Goal: Use online tool/utility: Utilize a website feature to perform a specific function

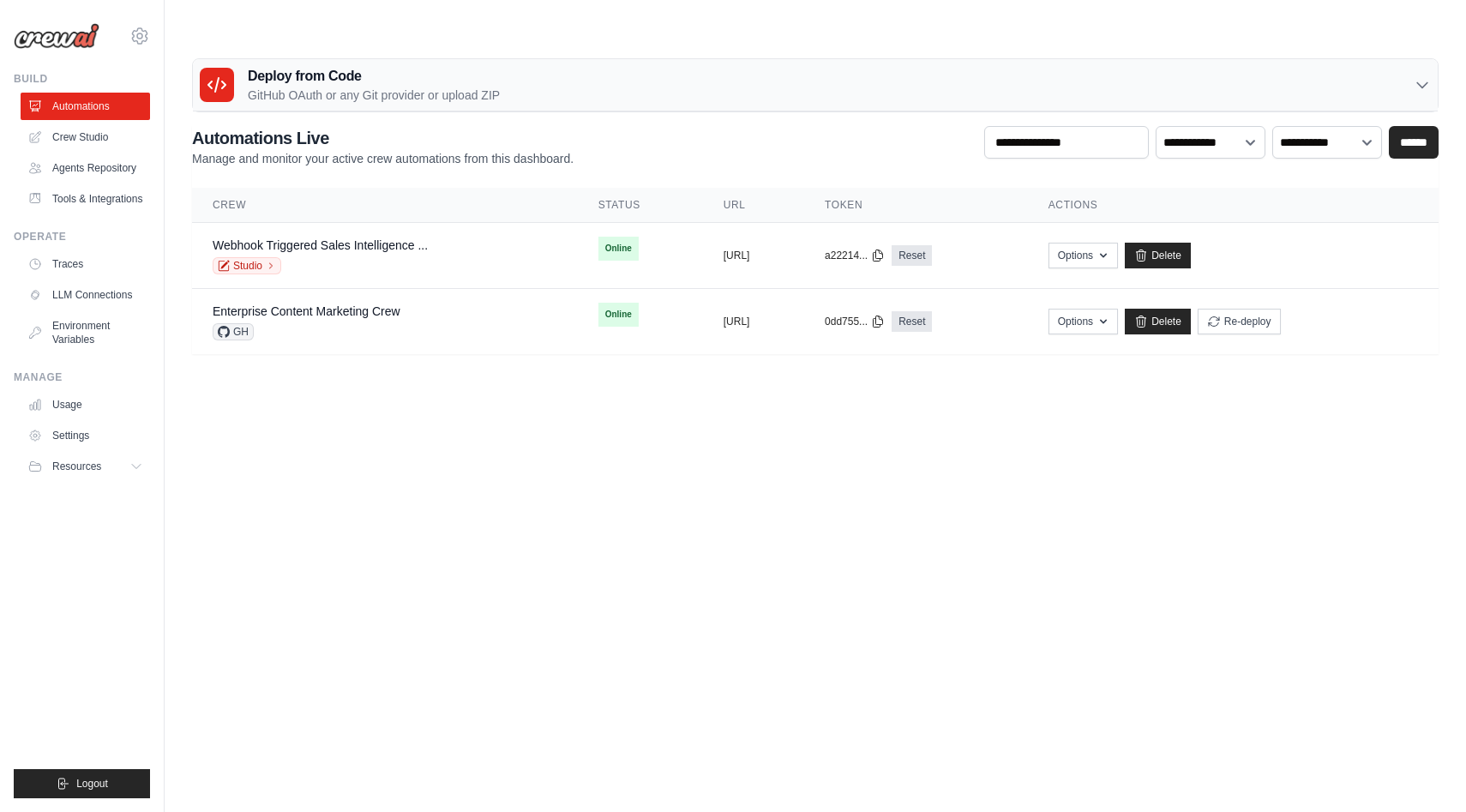
click at [1286, 59] on div "Deploy from Code GitHub OAuth or any Git provider or upload ZIP" at bounding box center [815, 85] width 1245 height 52
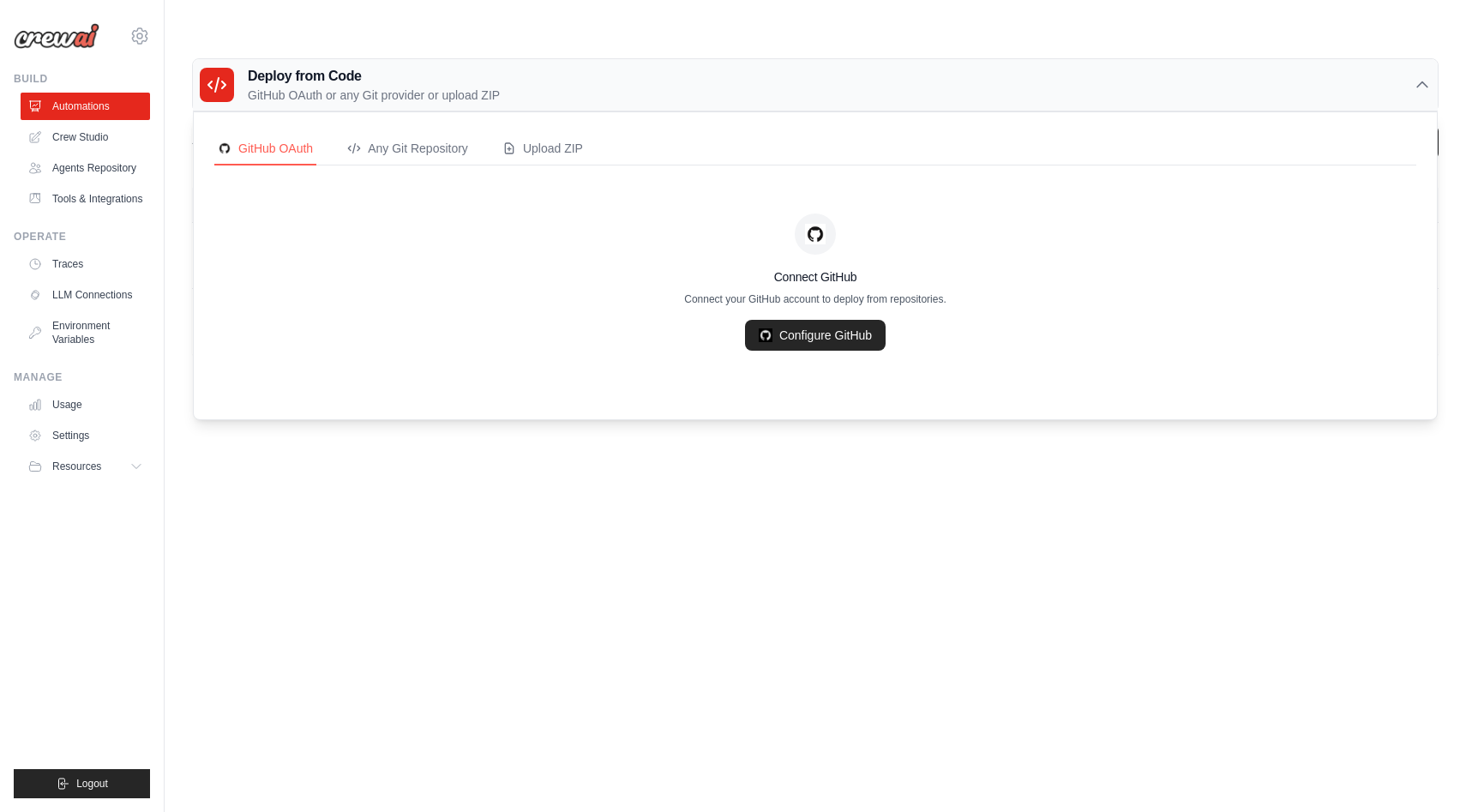
click at [1287, 59] on div "Deploy from Code GitHub OAuth or any Git provider or upload ZIP" at bounding box center [815, 85] width 1245 height 52
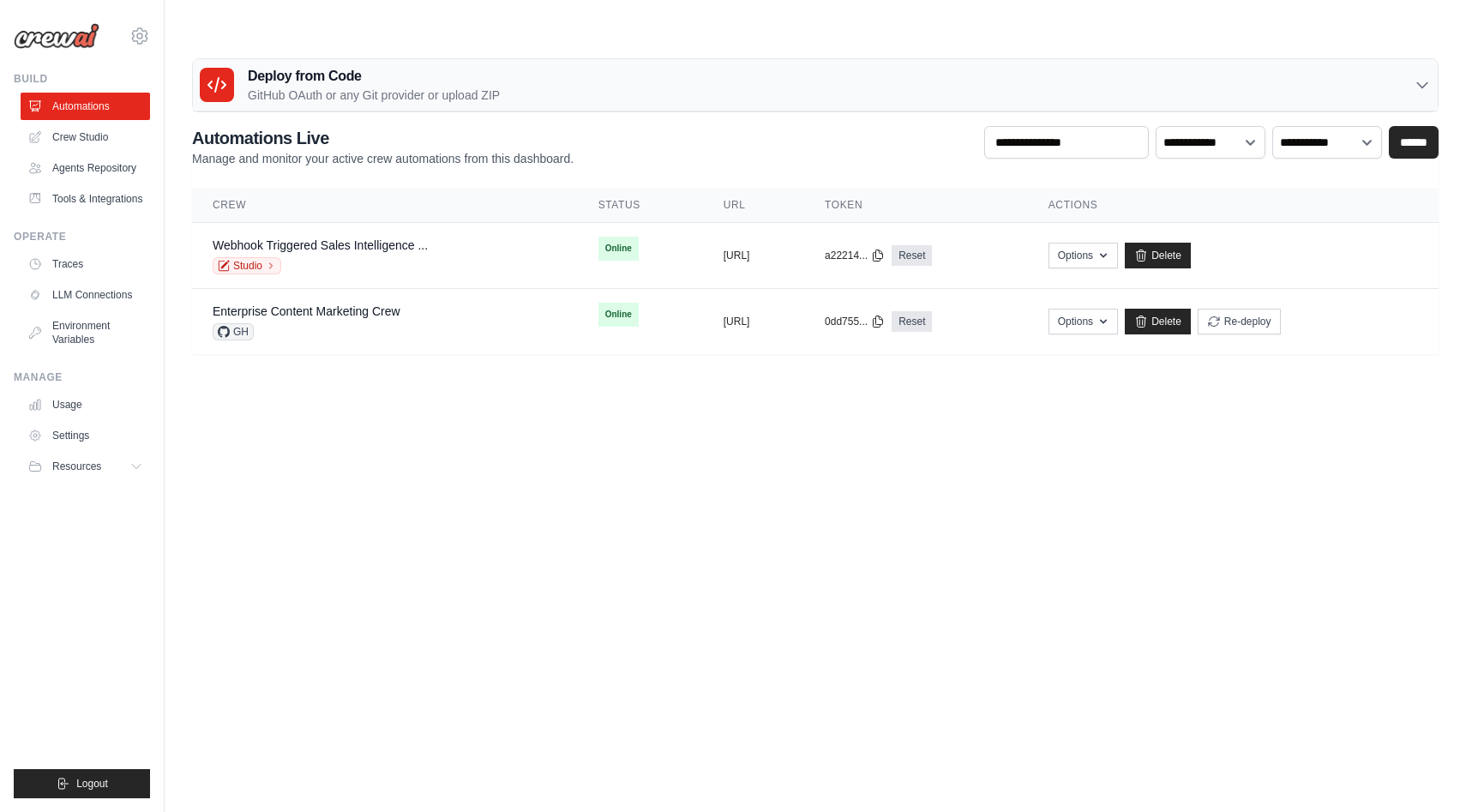
click at [1323, 34] on main "Deploy from Code GitHub OAuth or any Git provider or upload ZIP GitHub OAuth An…" at bounding box center [815, 212] width 1301 height 357
click at [112, 139] on link "Crew Studio" at bounding box center [87, 137] width 130 height 28
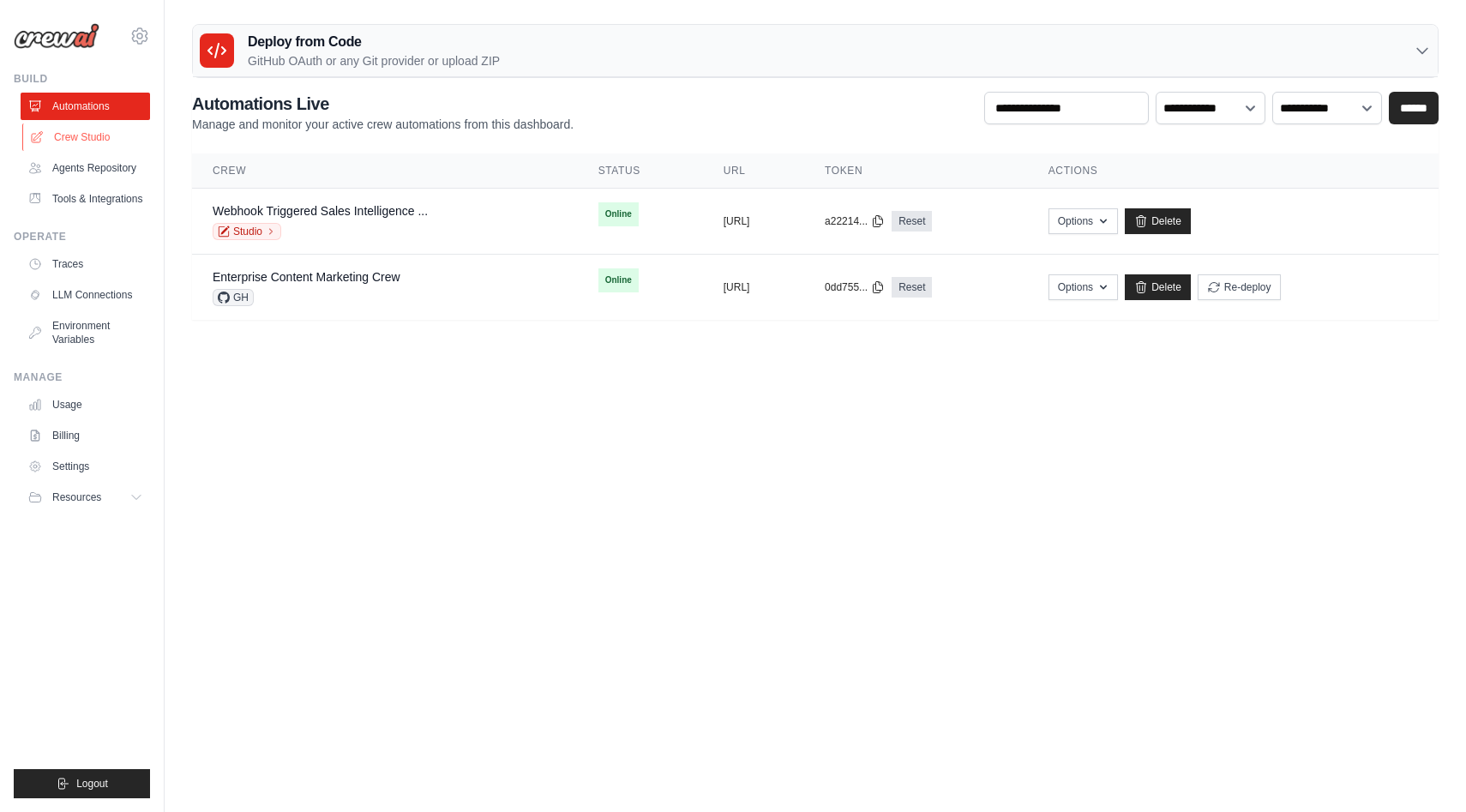
click at [83, 141] on link "Crew Studio" at bounding box center [87, 137] width 130 height 28
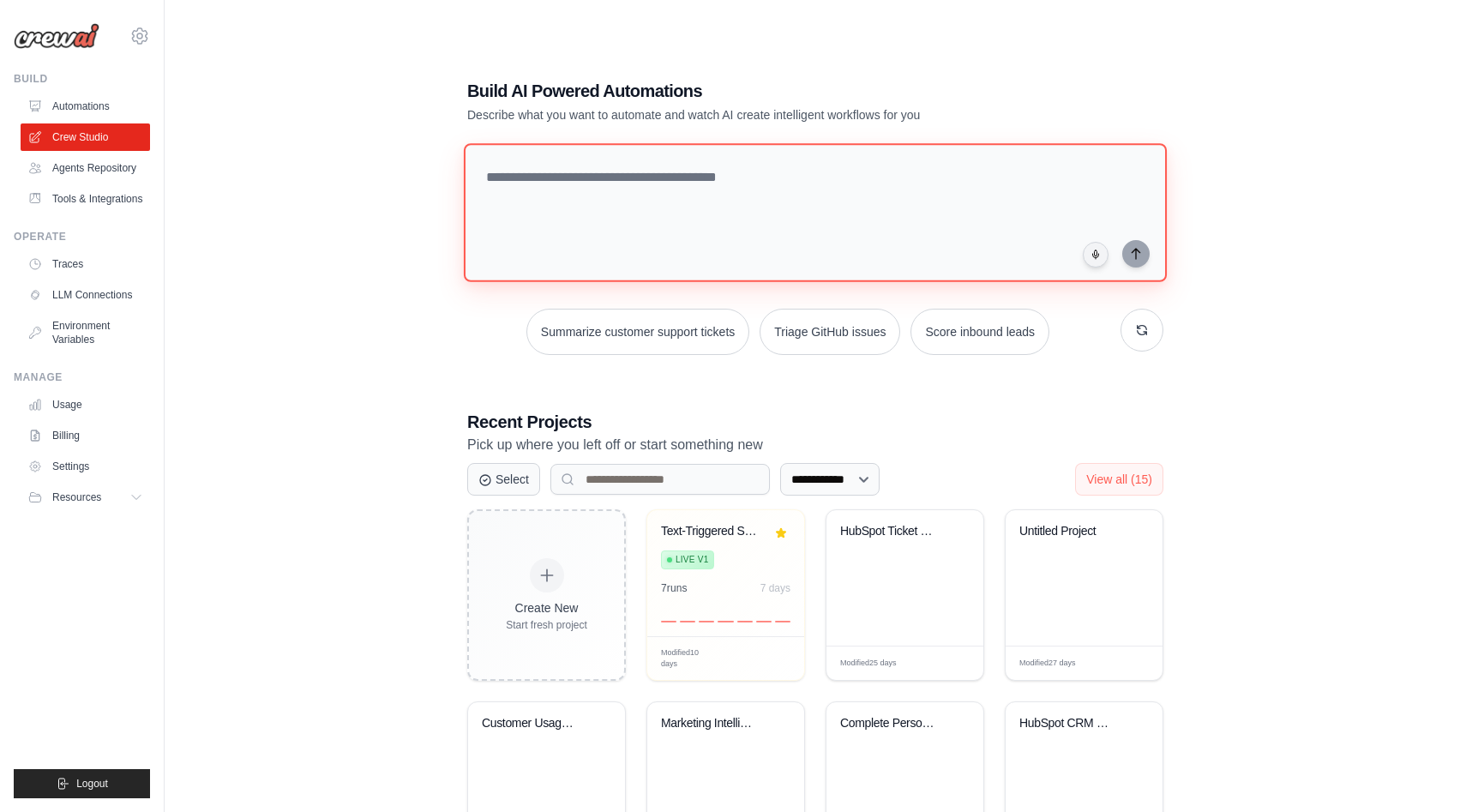
click at [1035, 150] on textarea at bounding box center [815, 212] width 703 height 139
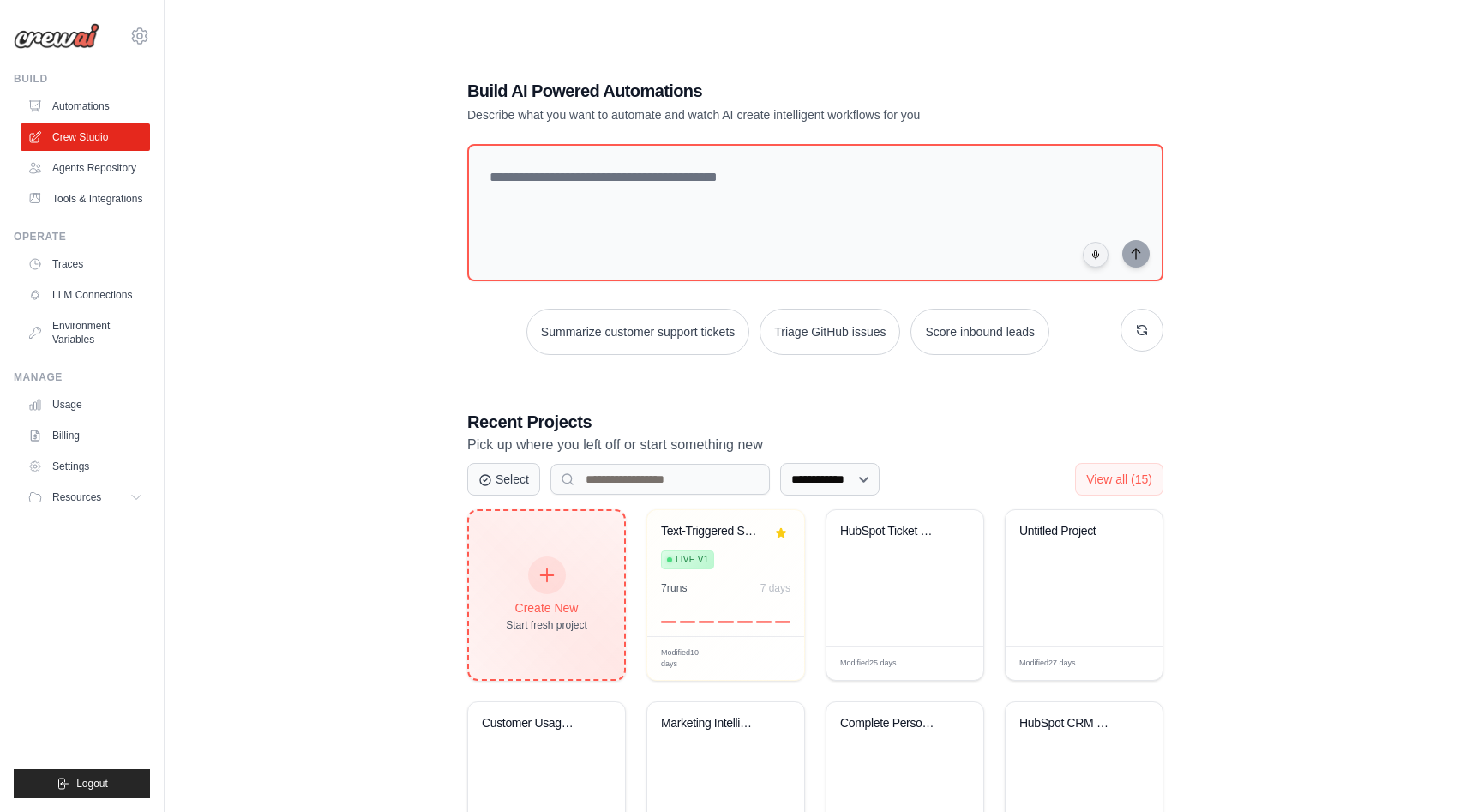
click at [551, 566] on icon at bounding box center [546, 575] width 19 height 19
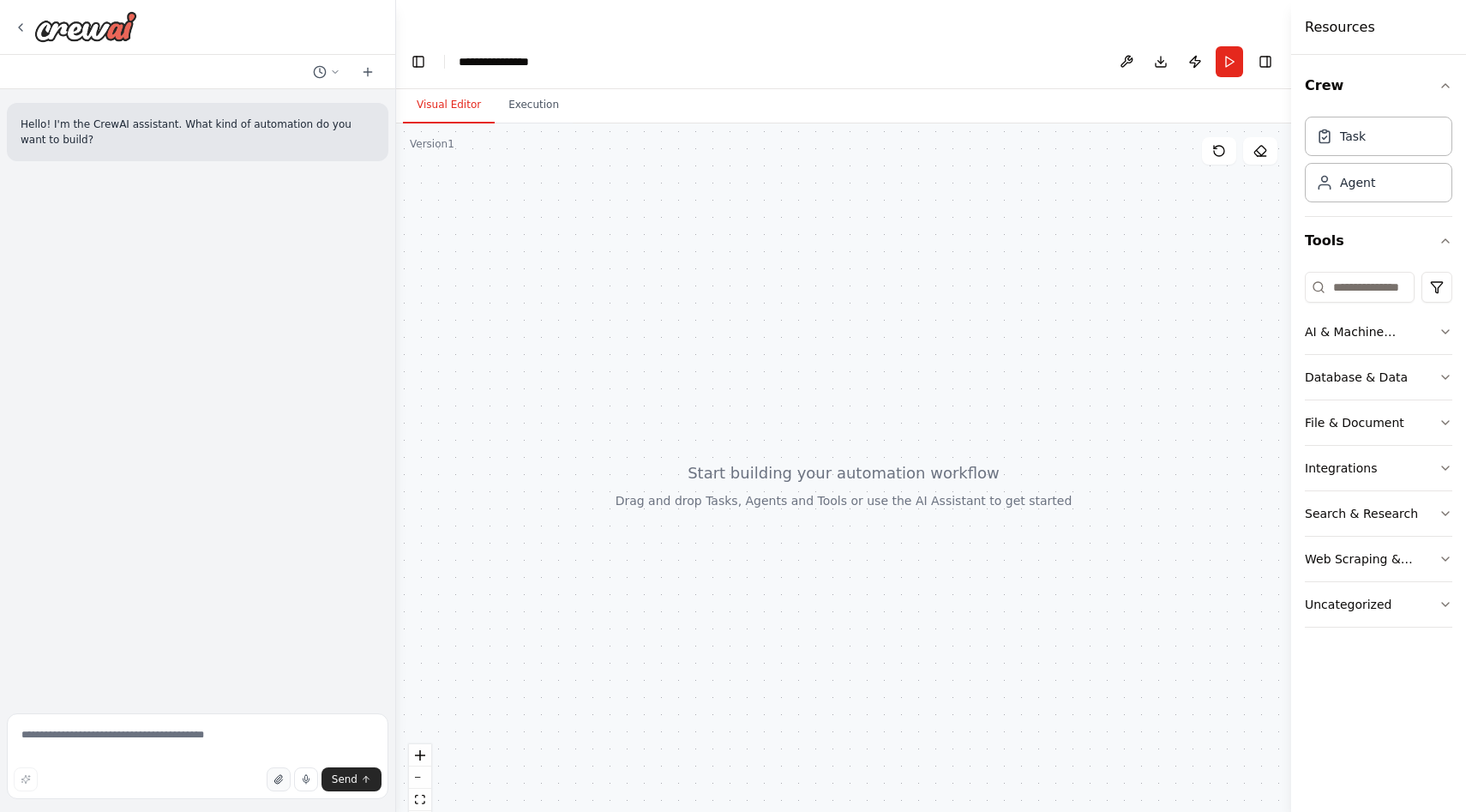
click at [272, 779] on button "button" at bounding box center [279, 779] width 24 height 24
click at [320, 340] on div "Hello! I'm the CrewAI assistant. What kind of automation do you want to build?" at bounding box center [197, 362] width 395 height 545
click at [190, 716] on textarea at bounding box center [198, 756] width 382 height 86
click at [183, 731] on textarea at bounding box center [198, 756] width 382 height 86
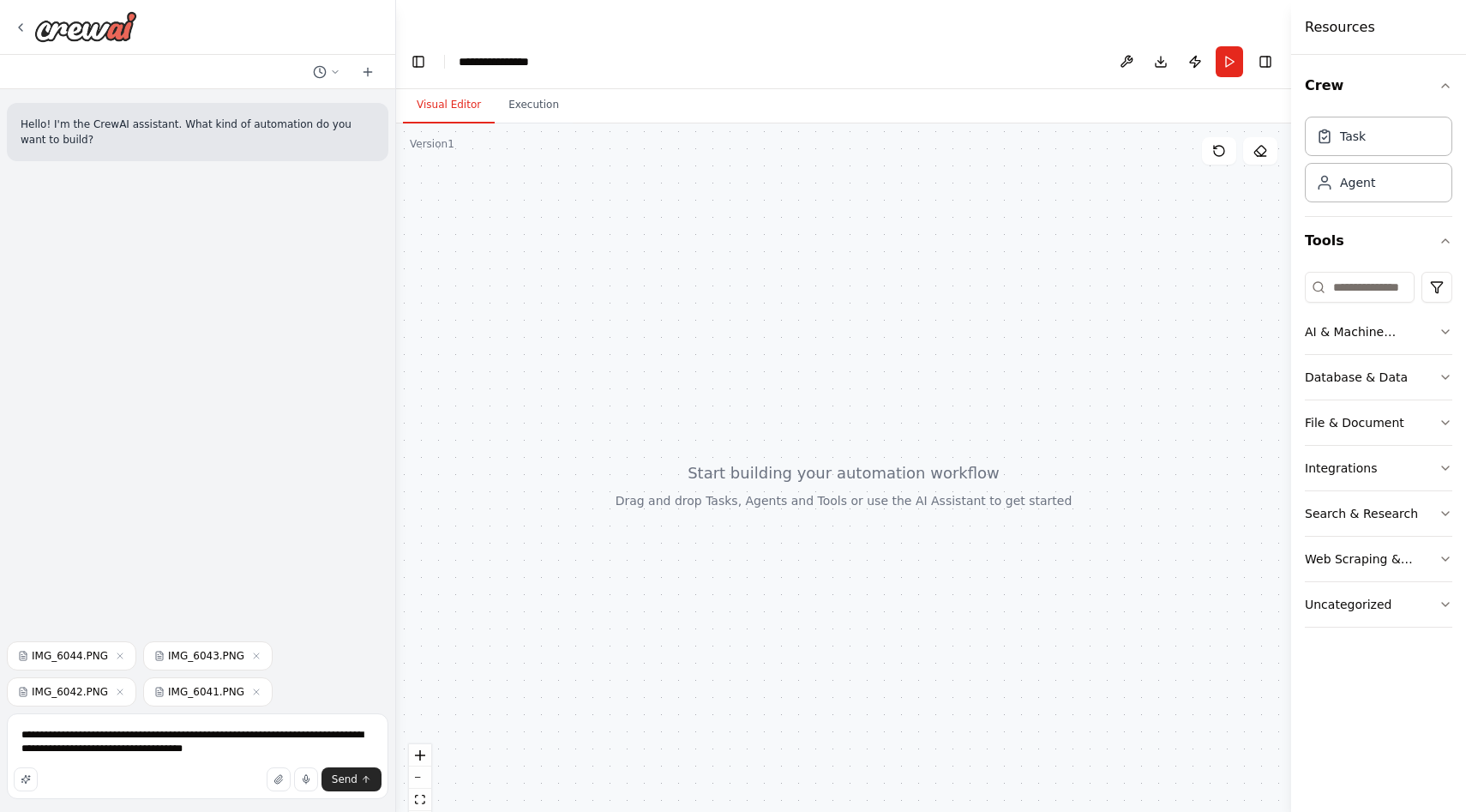
click at [875, 35] on header "**********" at bounding box center [844, 61] width 896 height 55
click at [288, 749] on textarea "**********" at bounding box center [198, 756] width 382 height 86
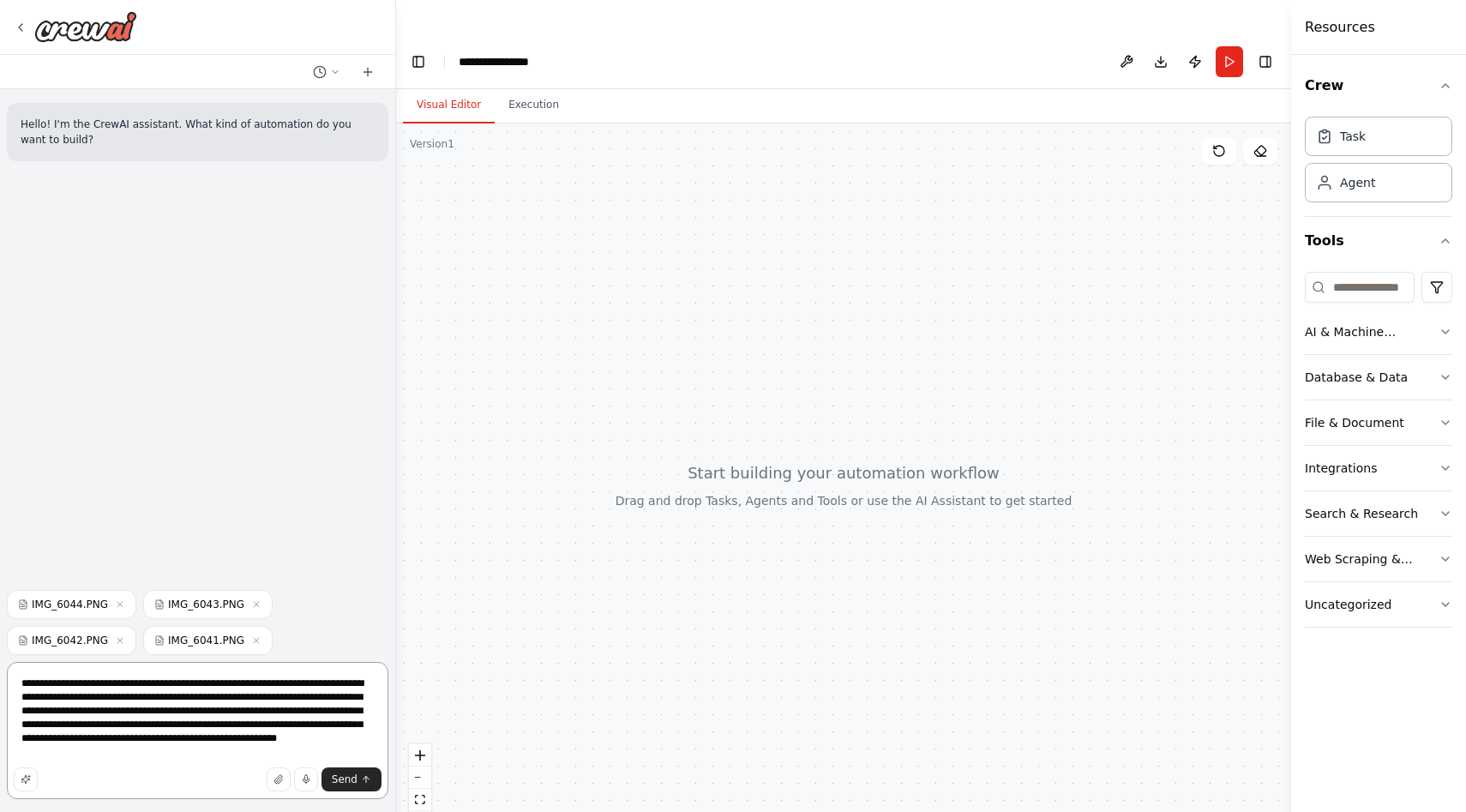
type textarea "**********"
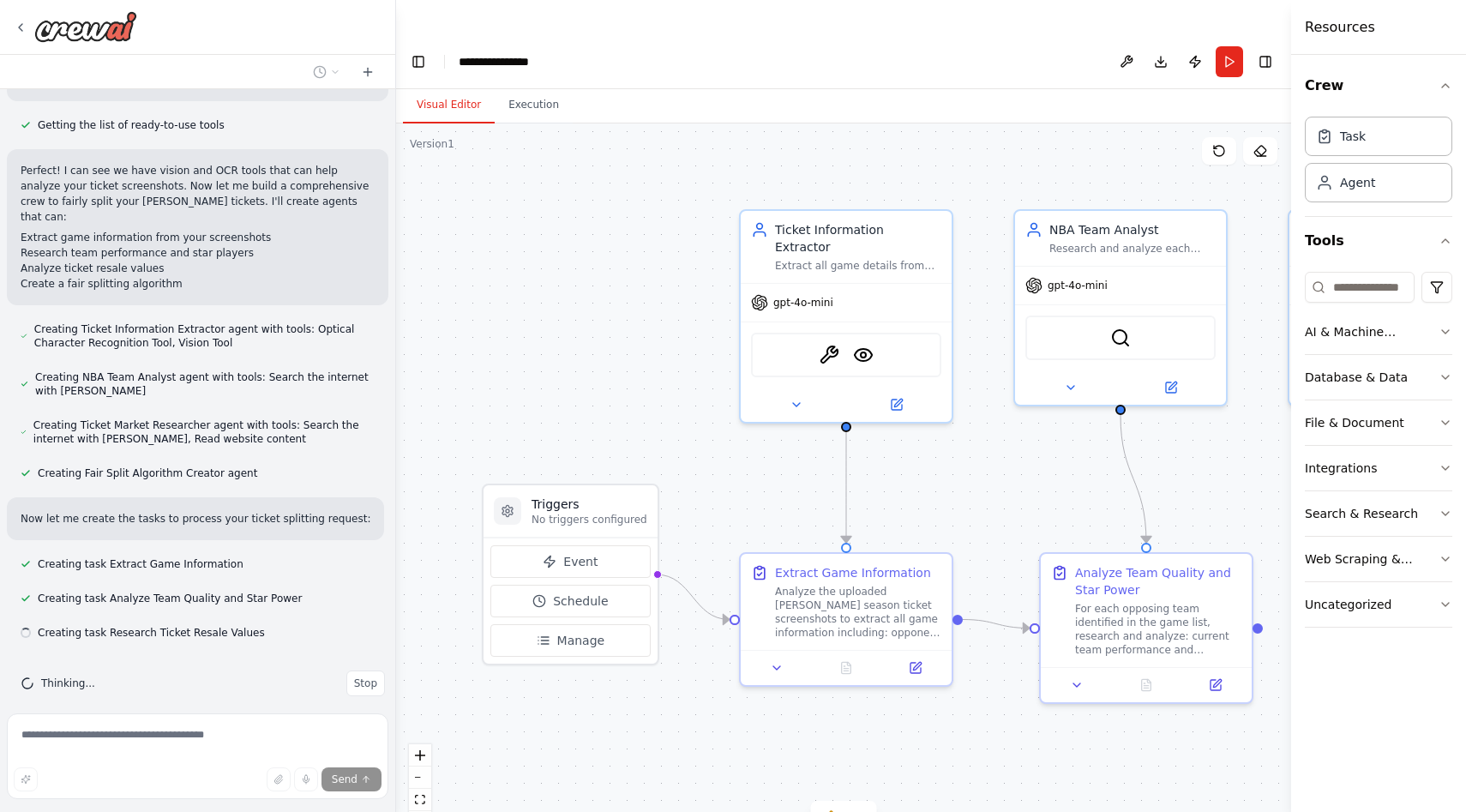
scroll to position [546, 0]
click at [422, 766] on button "zoom out" at bounding box center [420, 777] width 22 height 22
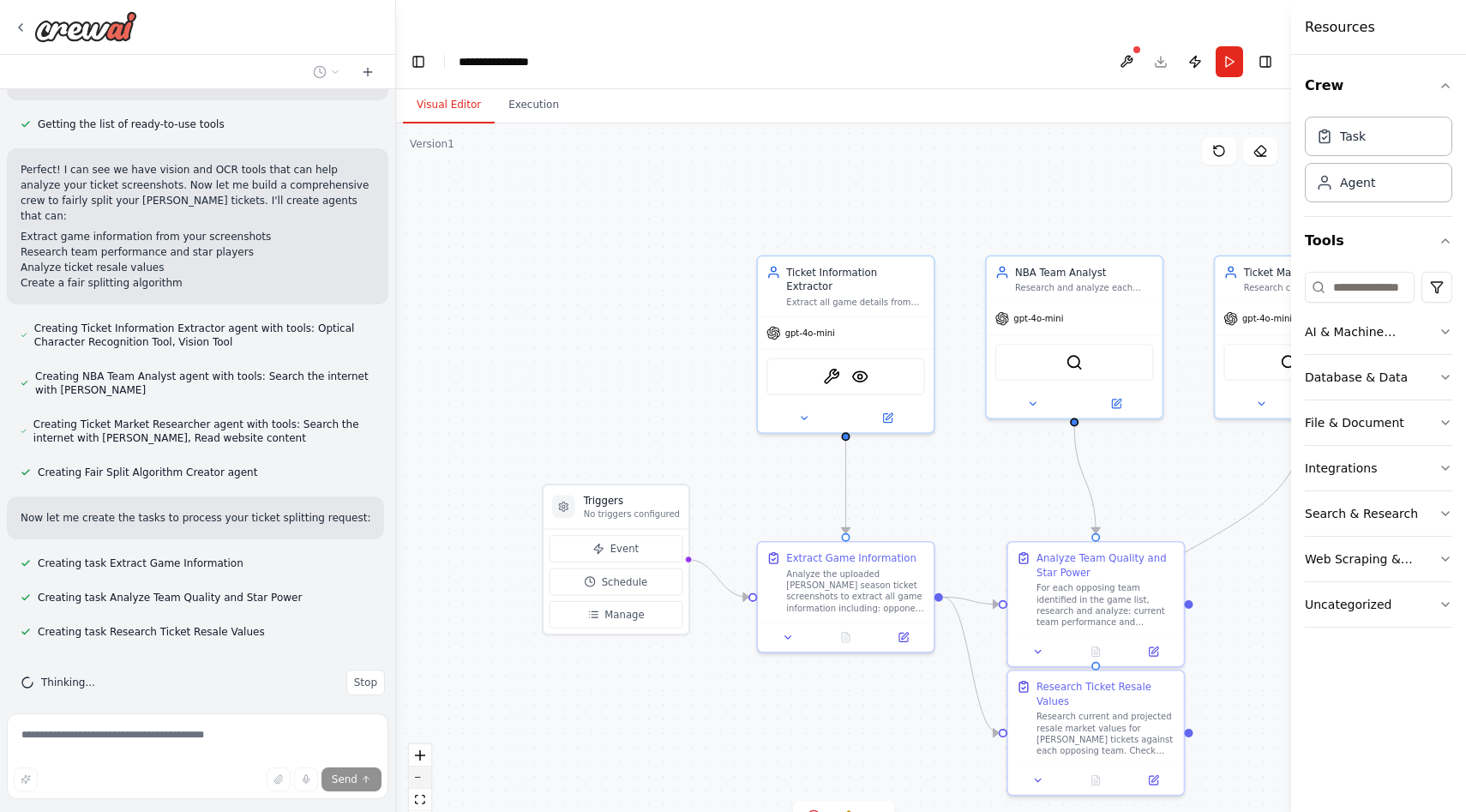
click at [422, 766] on button "zoom out" at bounding box center [420, 777] width 22 height 22
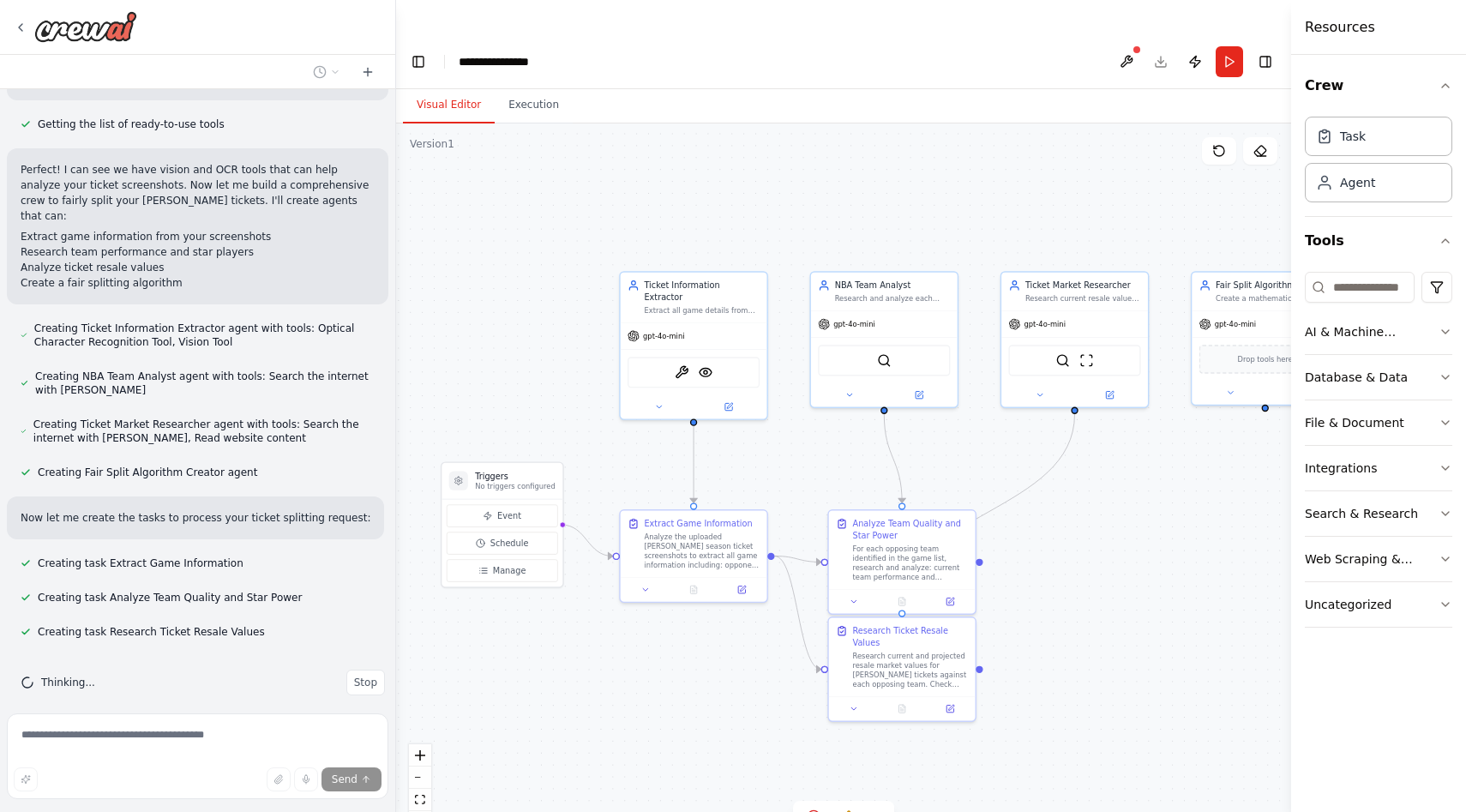
drag, startPoint x: 519, startPoint y: 716, endPoint x: 368, endPoint y: 695, distance: 152.5
click at [368, 695] on div "Hello! I'm the CrewAI assistant. What kind of automation do you want to build? …" at bounding box center [733, 440] width 1466 height 812
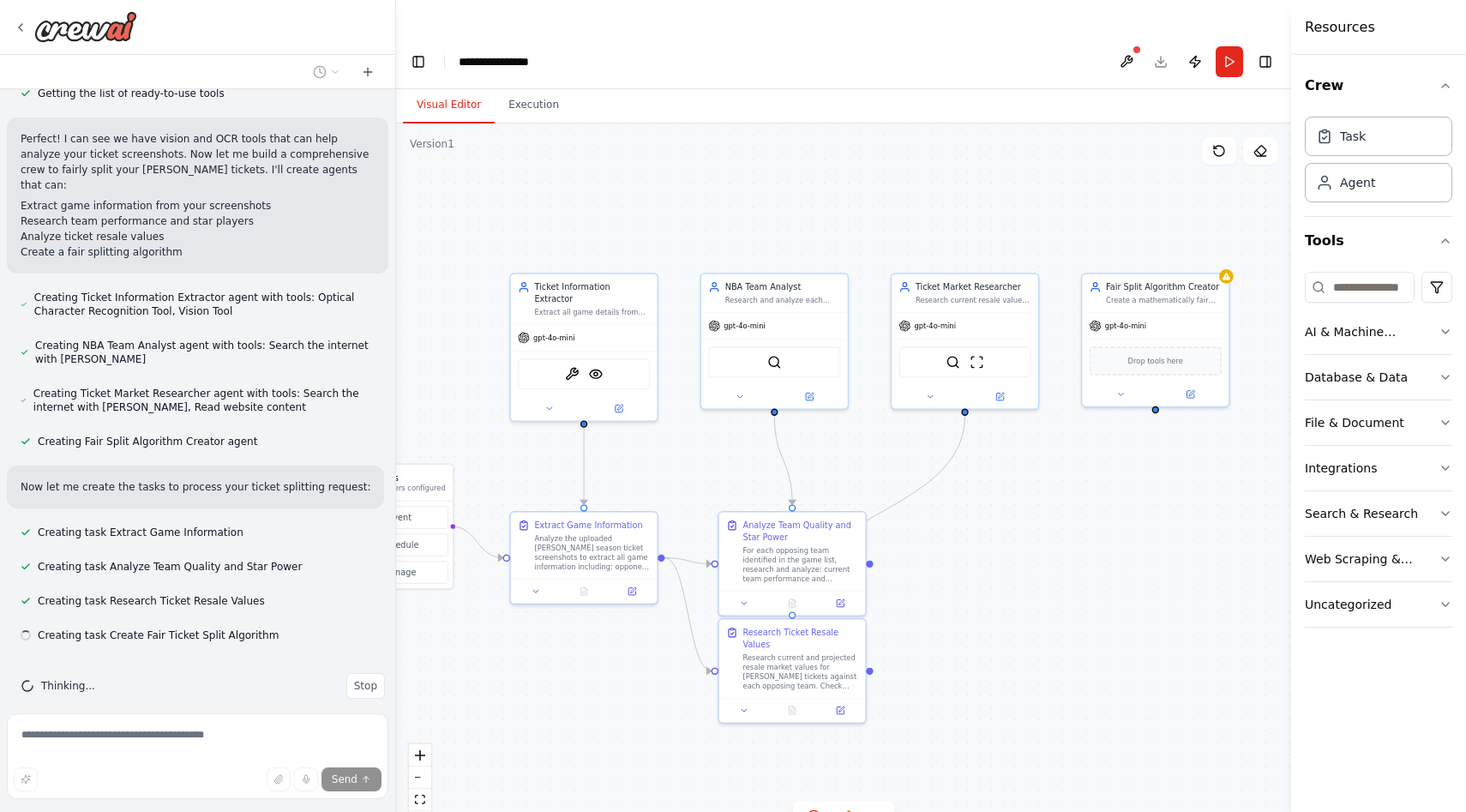
scroll to position [580, 0]
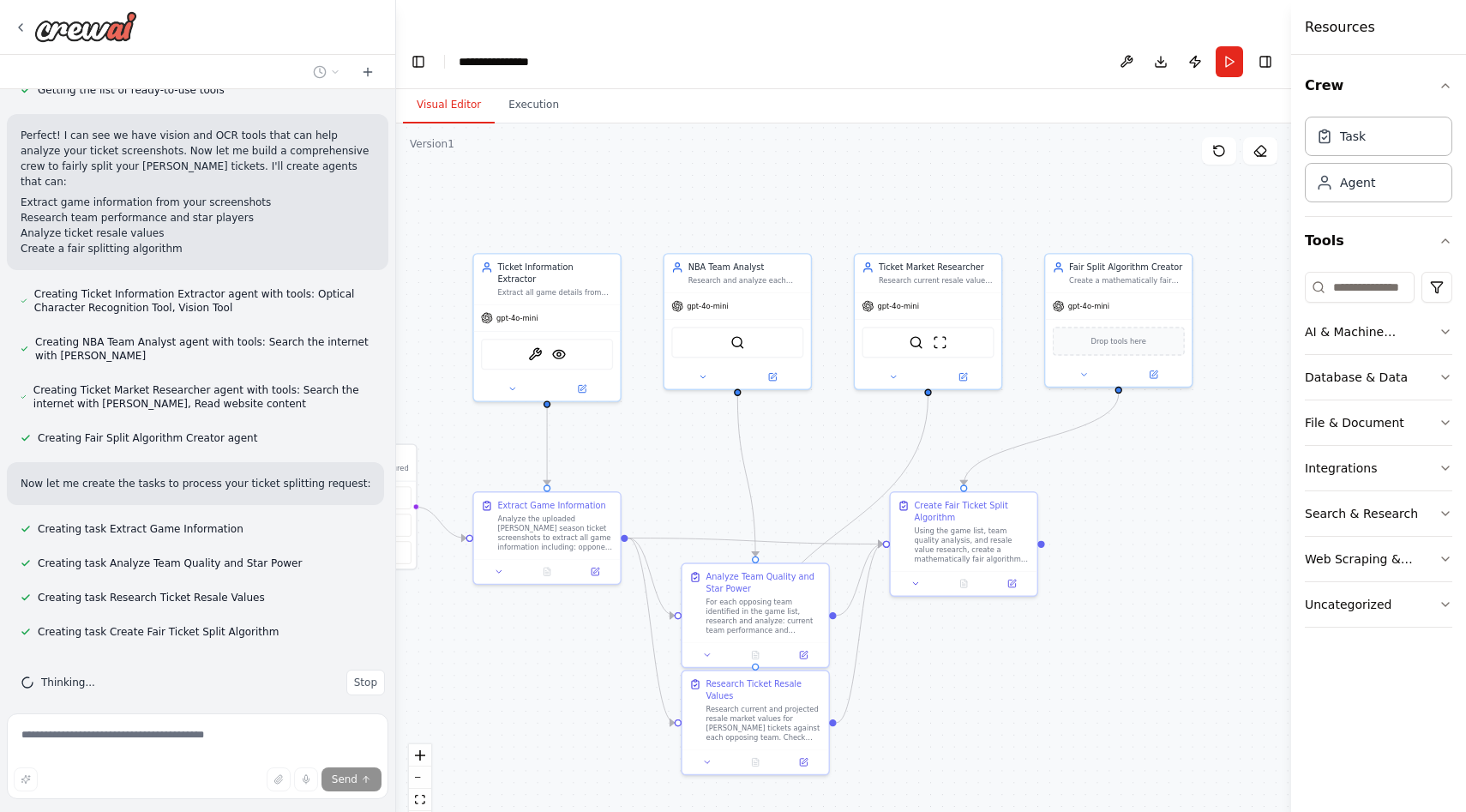
drag, startPoint x: 1079, startPoint y: 668, endPoint x: 933, endPoint y: 650, distance: 147.1
click at [933, 650] on div ".deletable-edge-delete-btn { width: 20px; height: 20px; border: 0px solid #ffff…" at bounding box center [844, 484] width 896 height 722
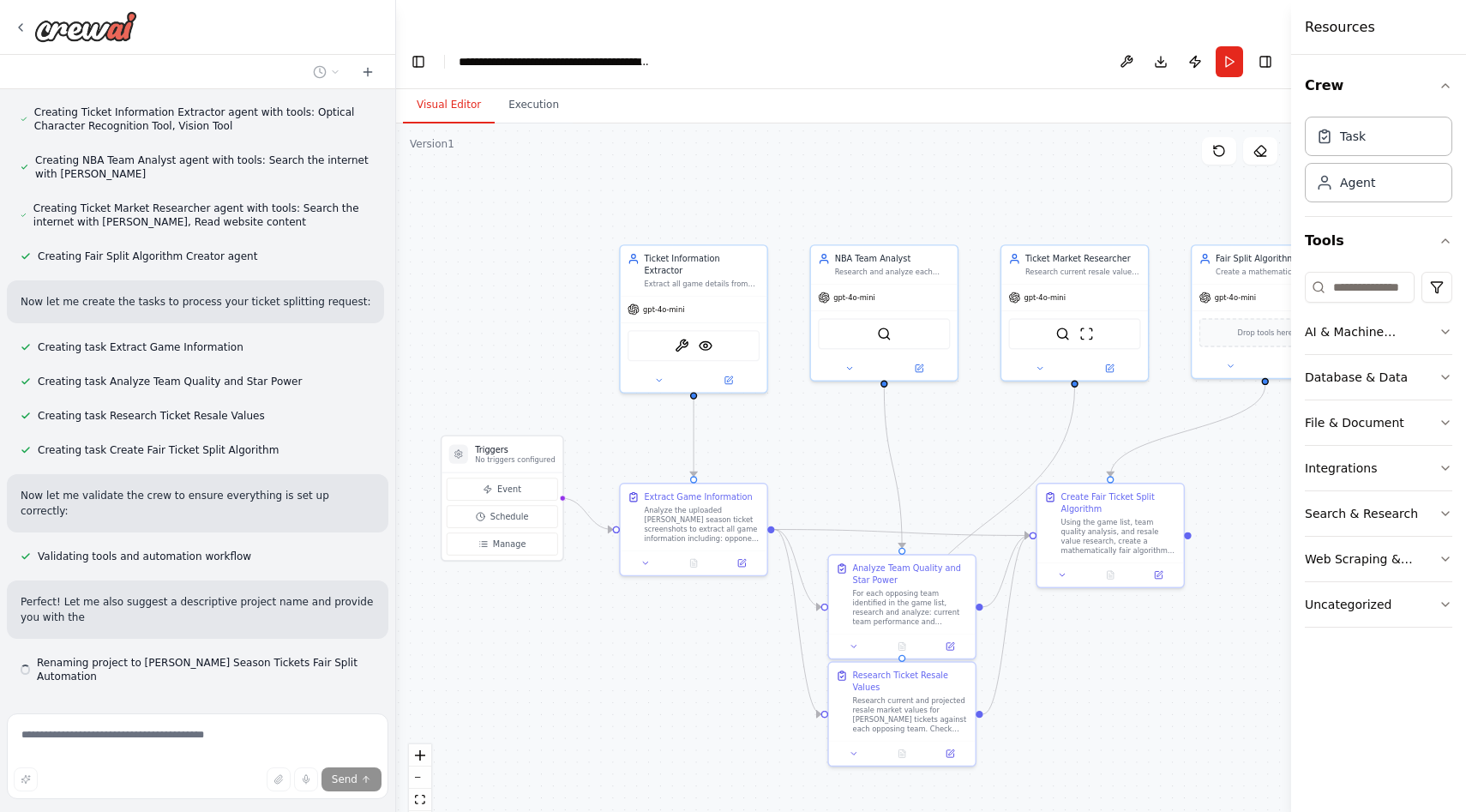
scroll to position [777, 0]
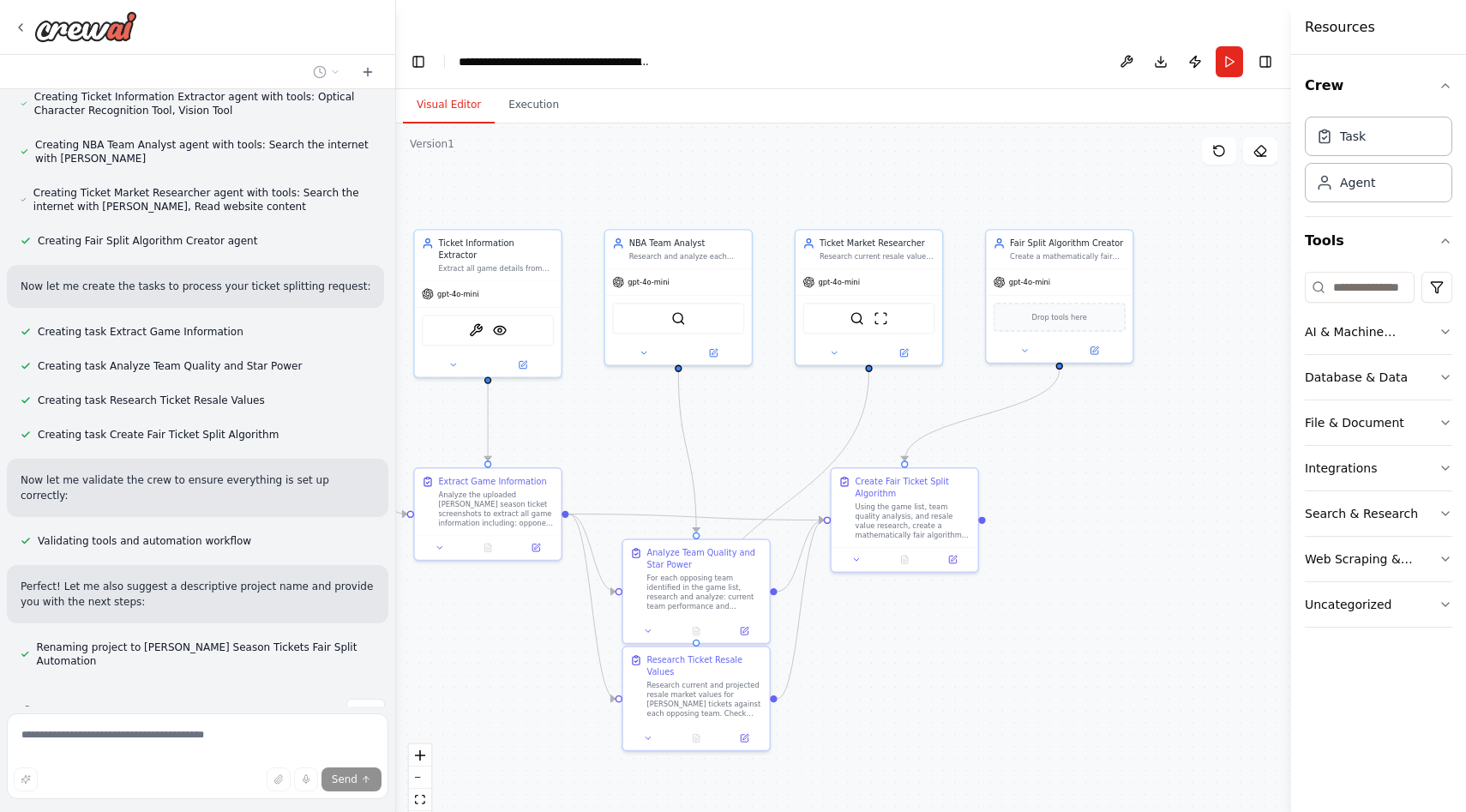
drag, startPoint x: 522, startPoint y: 702, endPoint x: 461, endPoint y: 676, distance: 66.3
click at [461, 677] on div ".deletable-edge-delete-btn { width: 20px; height: 20px; border: 0px solid #ffff…" at bounding box center [844, 484] width 896 height 722
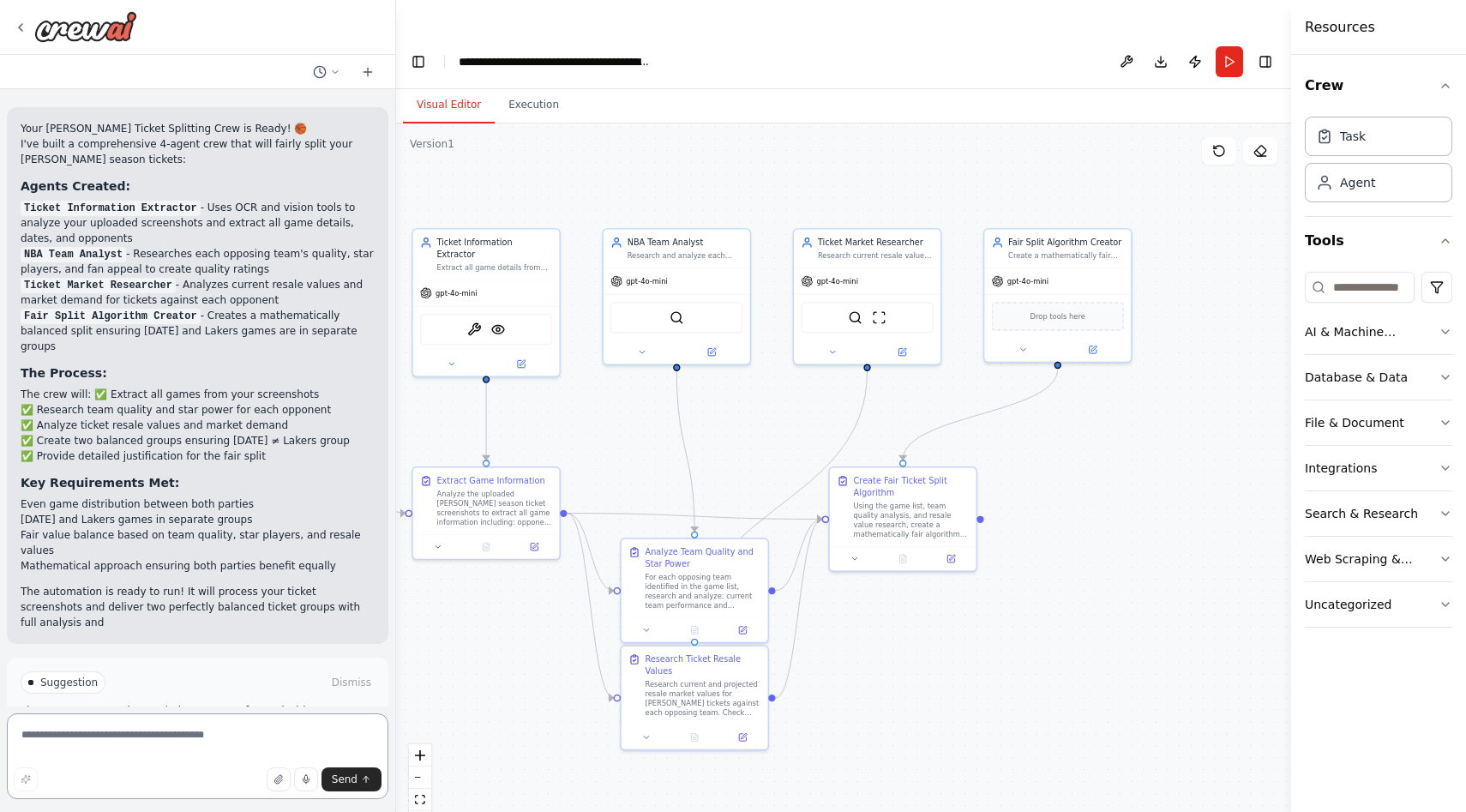
scroll to position [1371, 0]
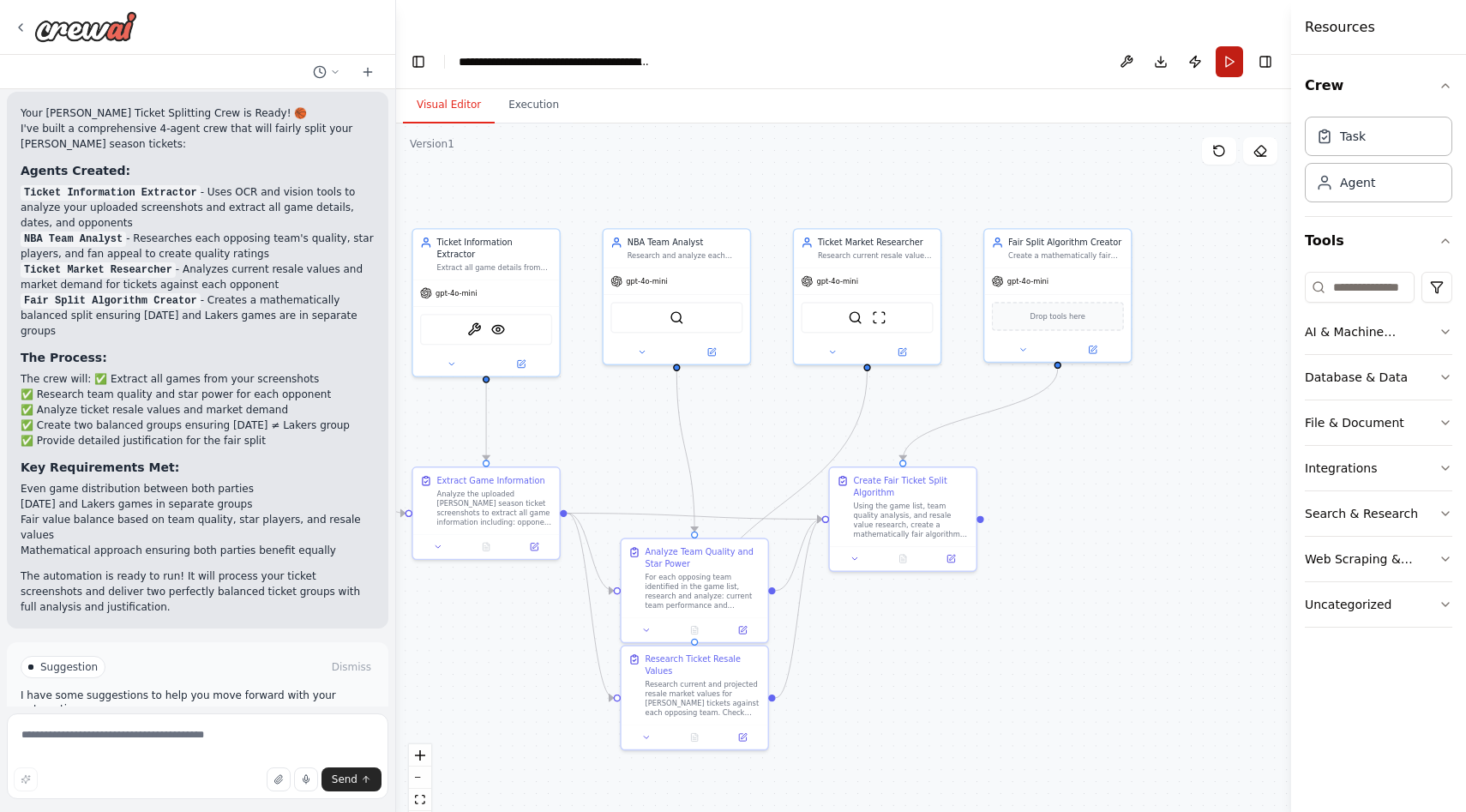
click at [1227, 47] on button "Run" at bounding box center [1230, 62] width 28 height 30
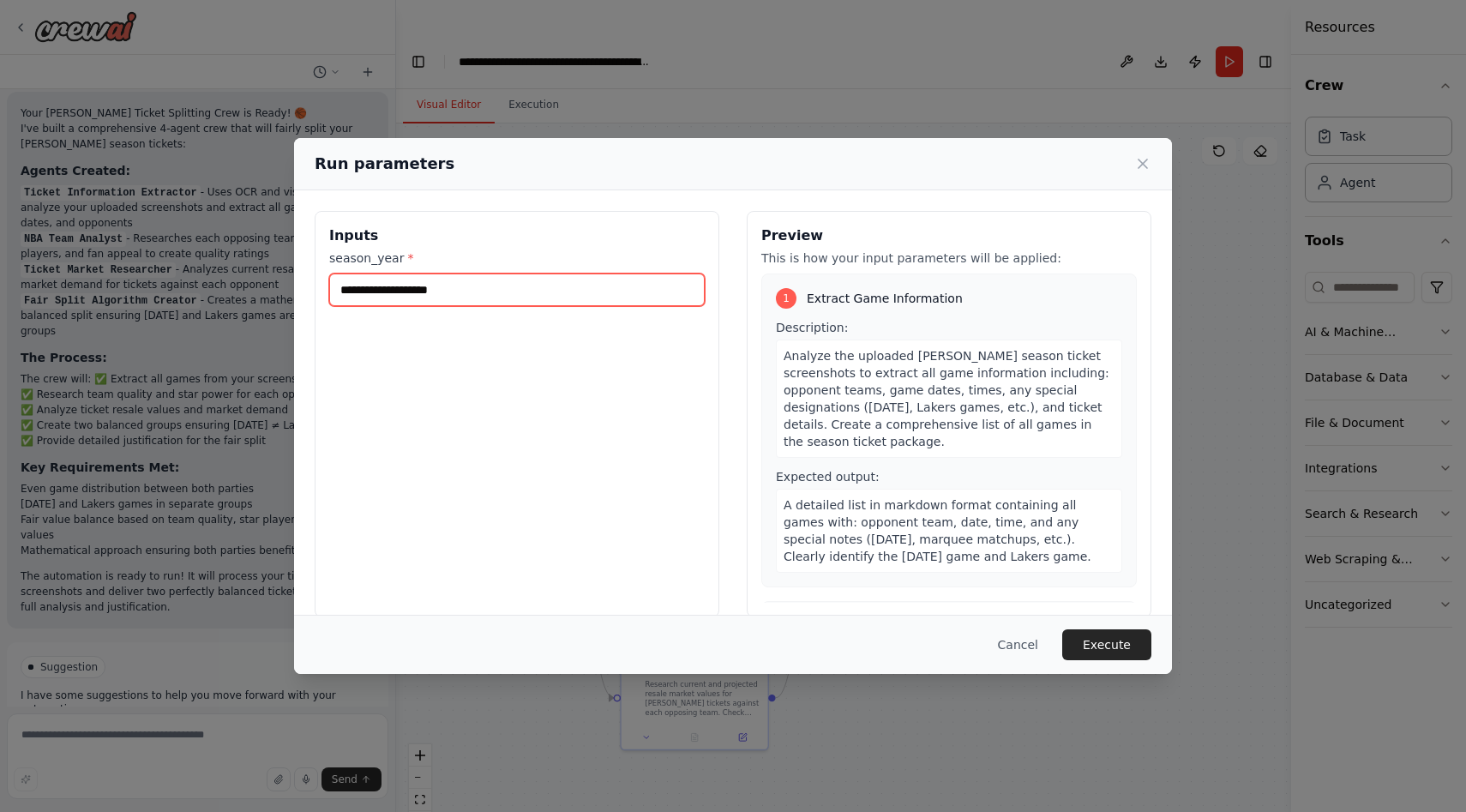
click at [666, 287] on input "season_year *" at bounding box center [517, 289] width 375 height 32
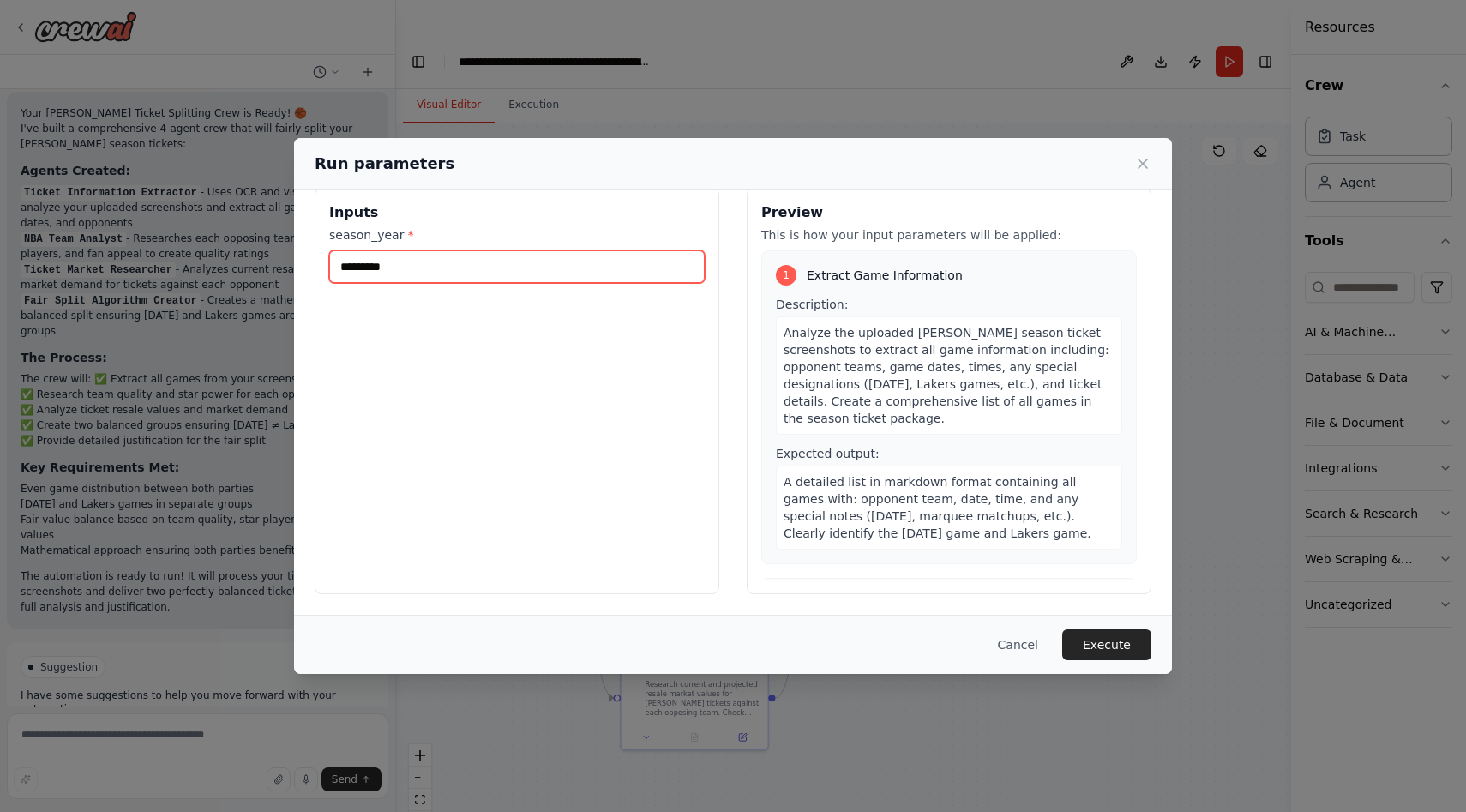
scroll to position [1, 0]
type input "*********"
click at [1110, 637] on button "Execute" at bounding box center [1107, 645] width 90 height 30
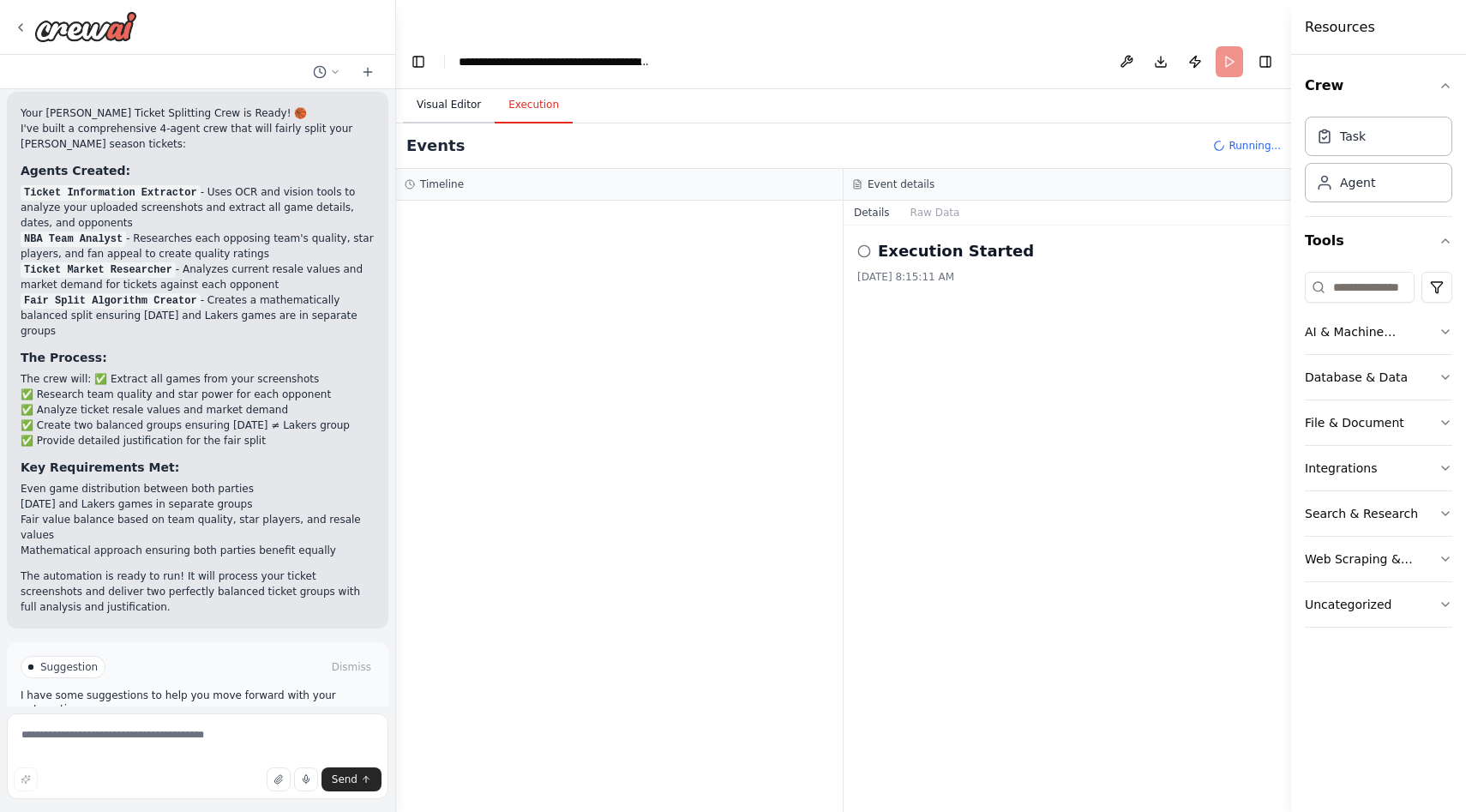
click at [436, 88] on button "Visual Editor" at bounding box center [449, 106] width 91 height 36
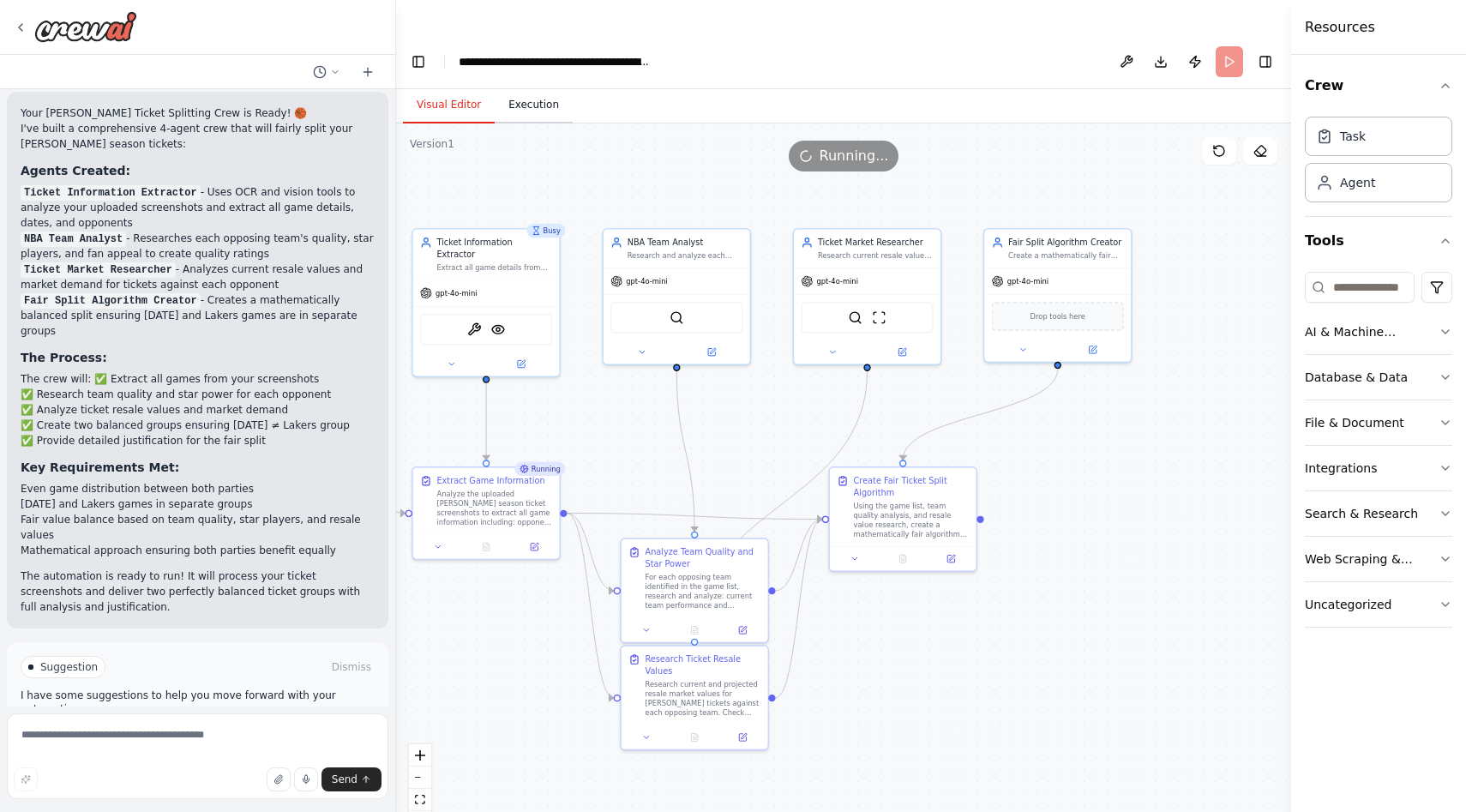
click at [504, 88] on button "Execution" at bounding box center [533, 106] width 78 height 36
click at [451, 88] on button "Visual Editor" at bounding box center [449, 106] width 91 height 36
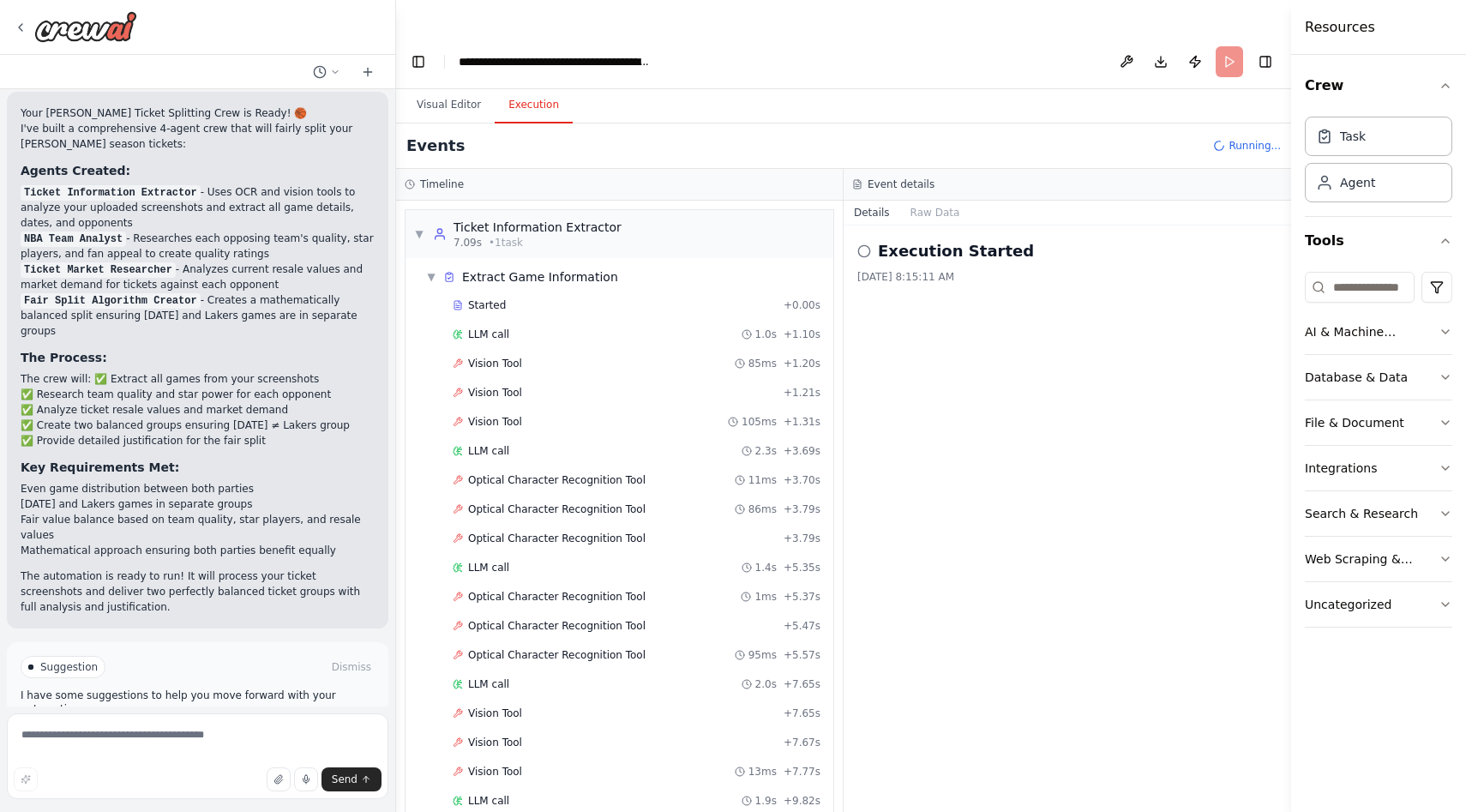
click at [520, 88] on button "Execution" at bounding box center [533, 106] width 78 height 36
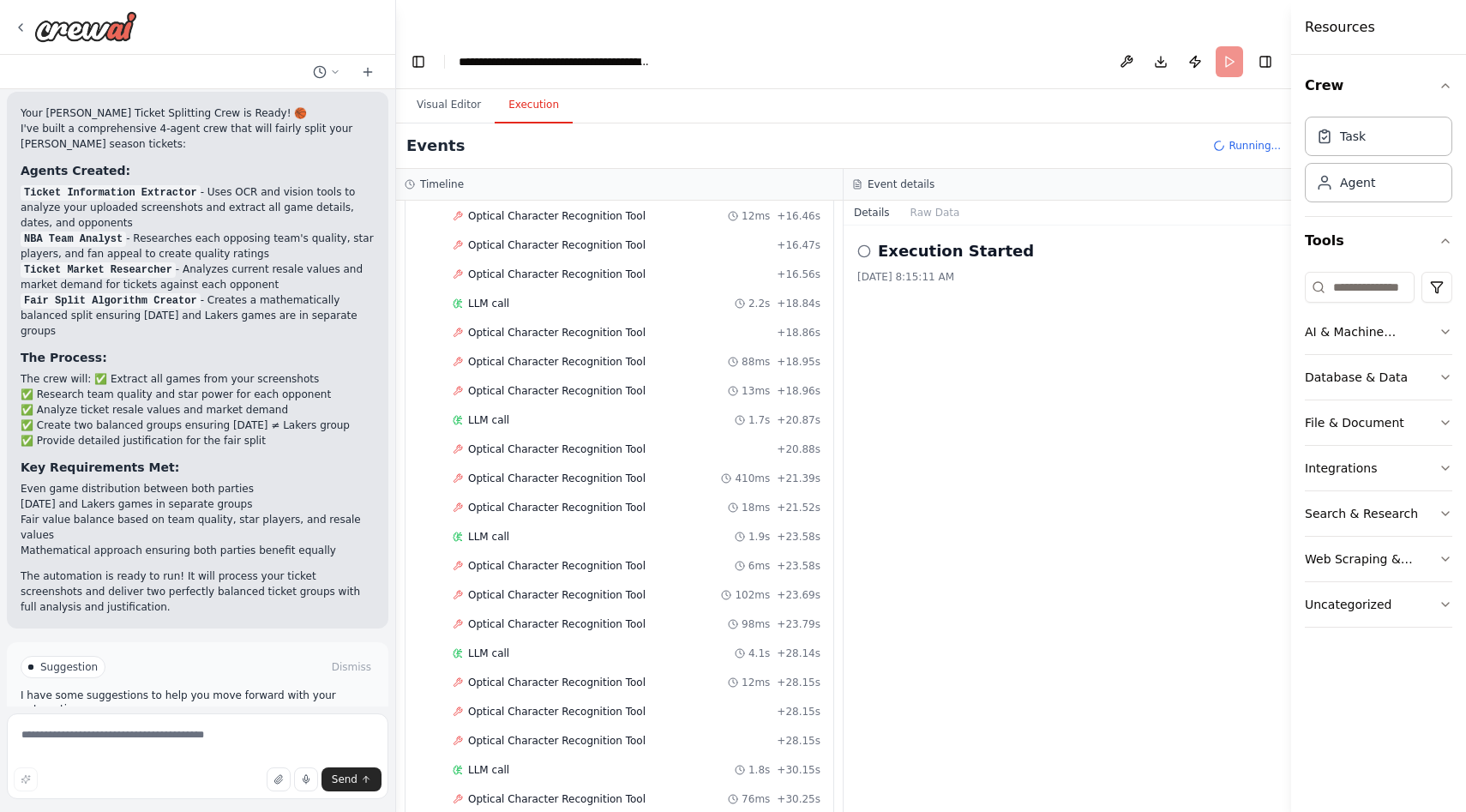
scroll to position [899, 0]
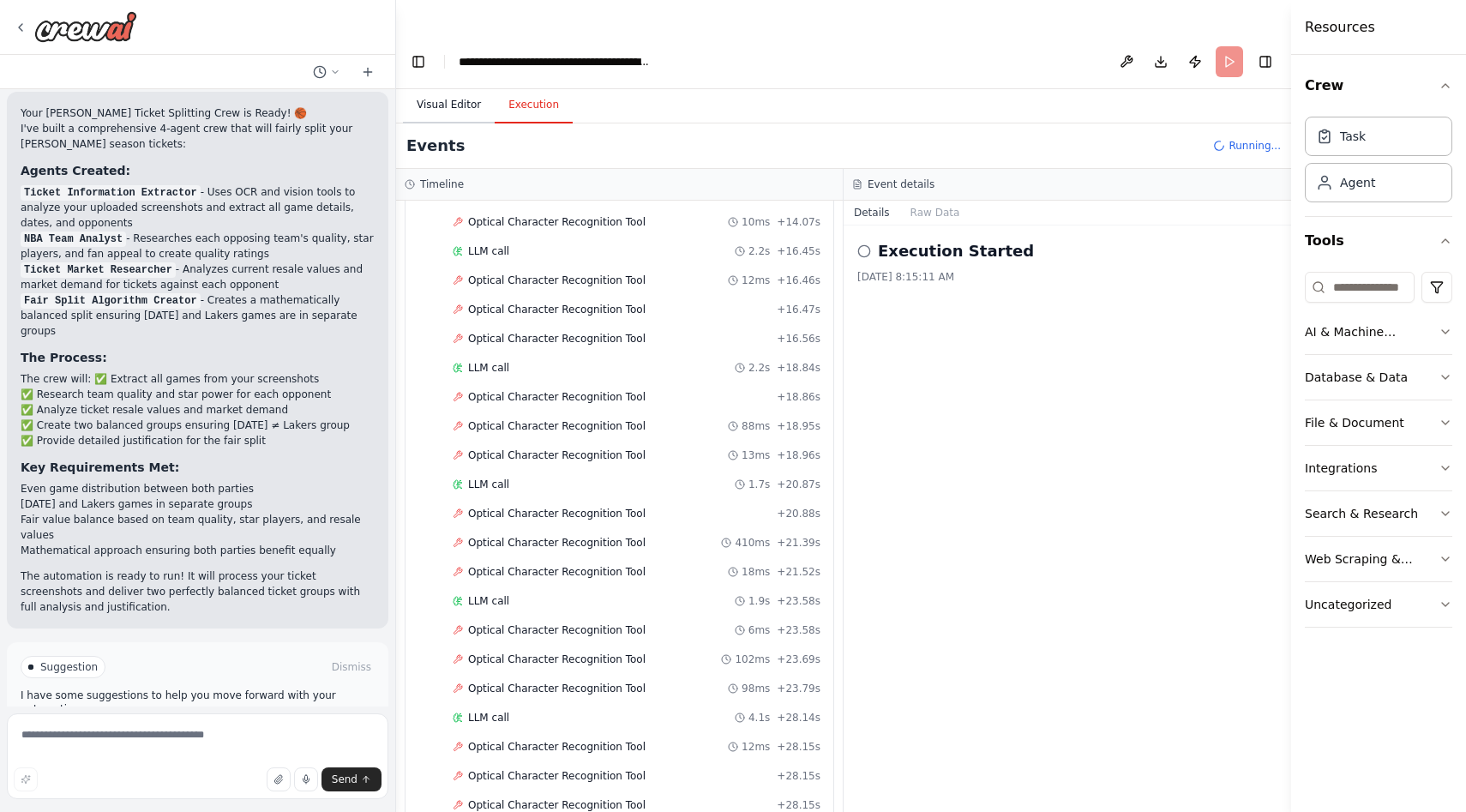
click at [434, 88] on button "Visual Editor" at bounding box center [449, 106] width 91 height 36
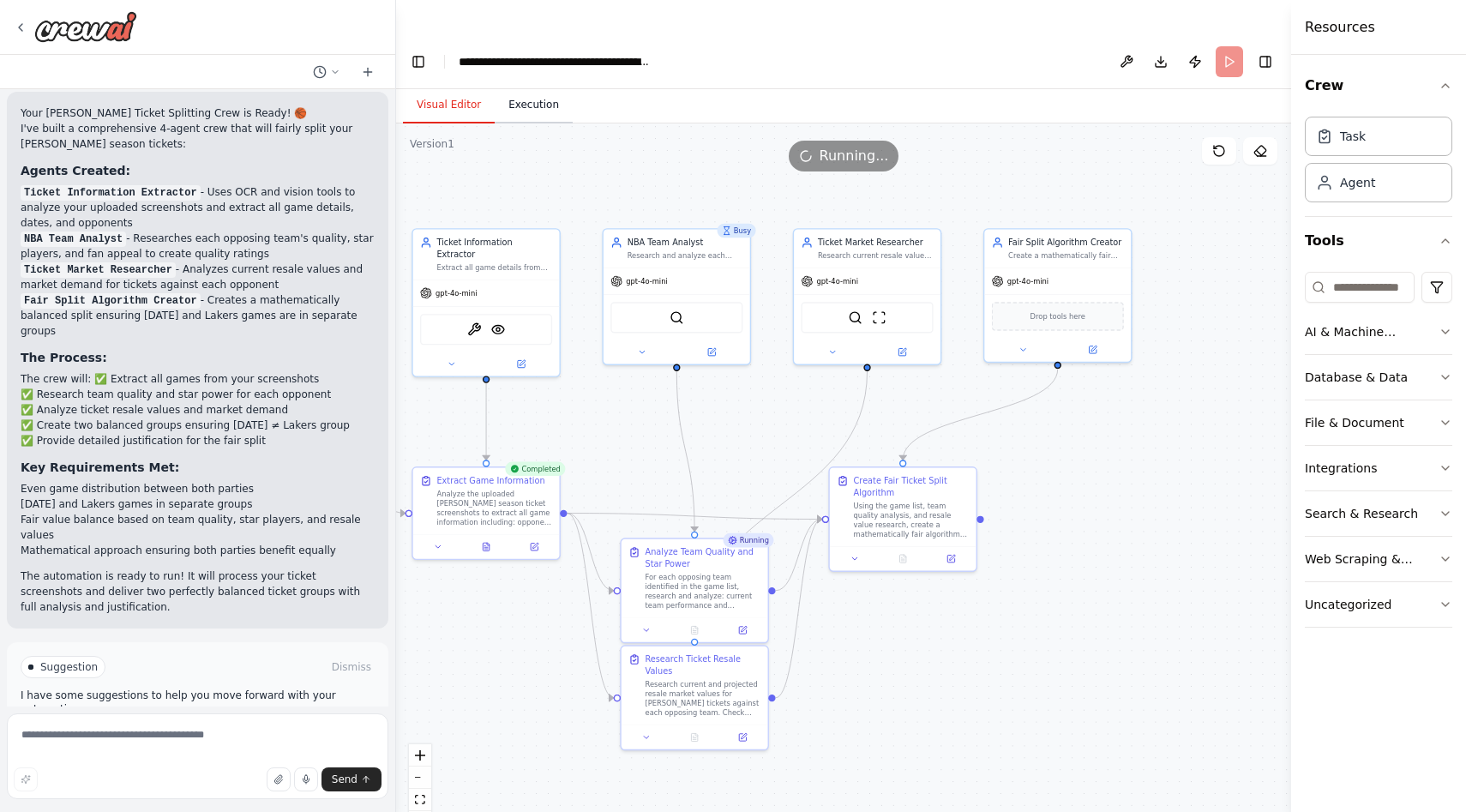
click at [536, 88] on button "Execution" at bounding box center [533, 106] width 78 height 36
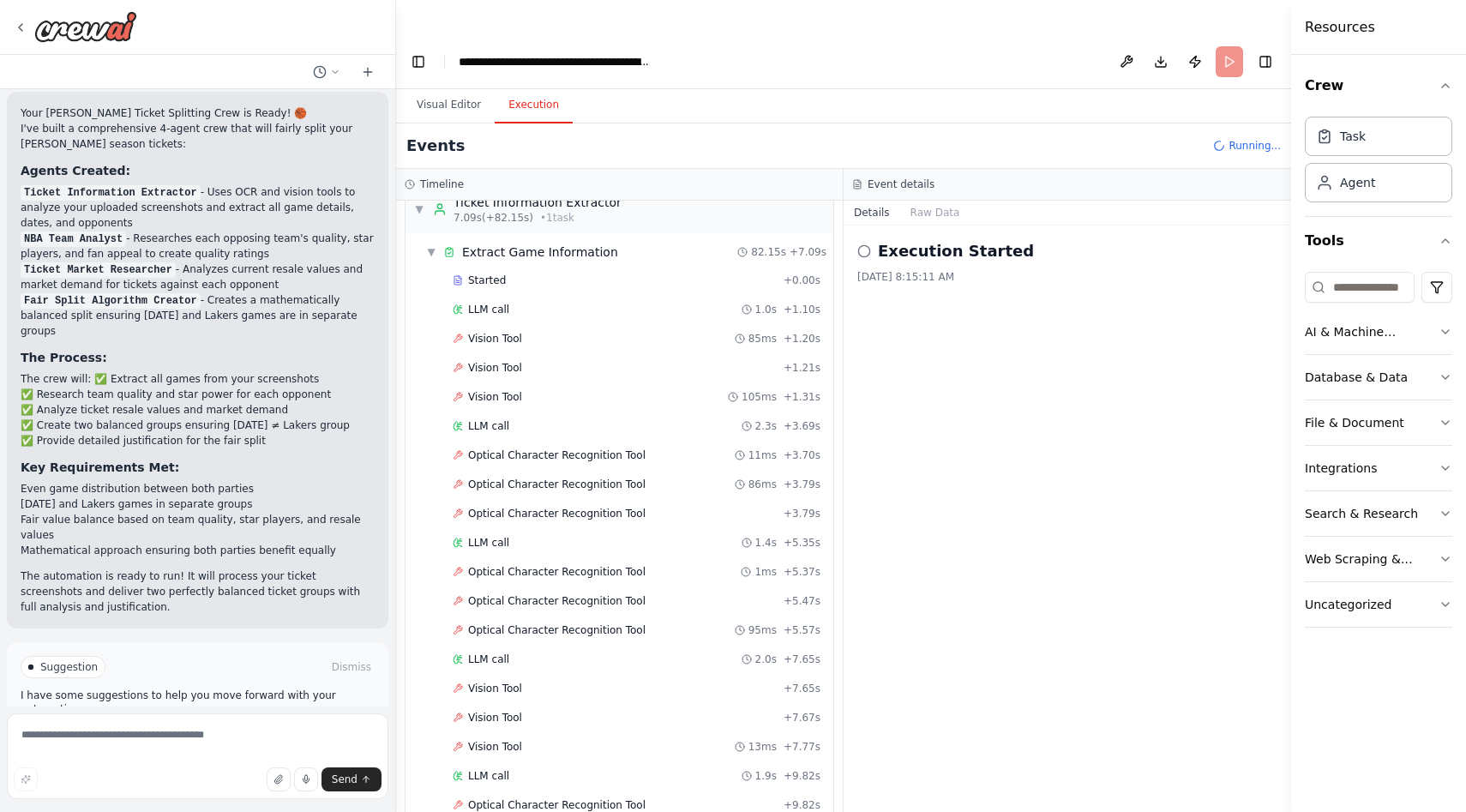
scroll to position [0, 0]
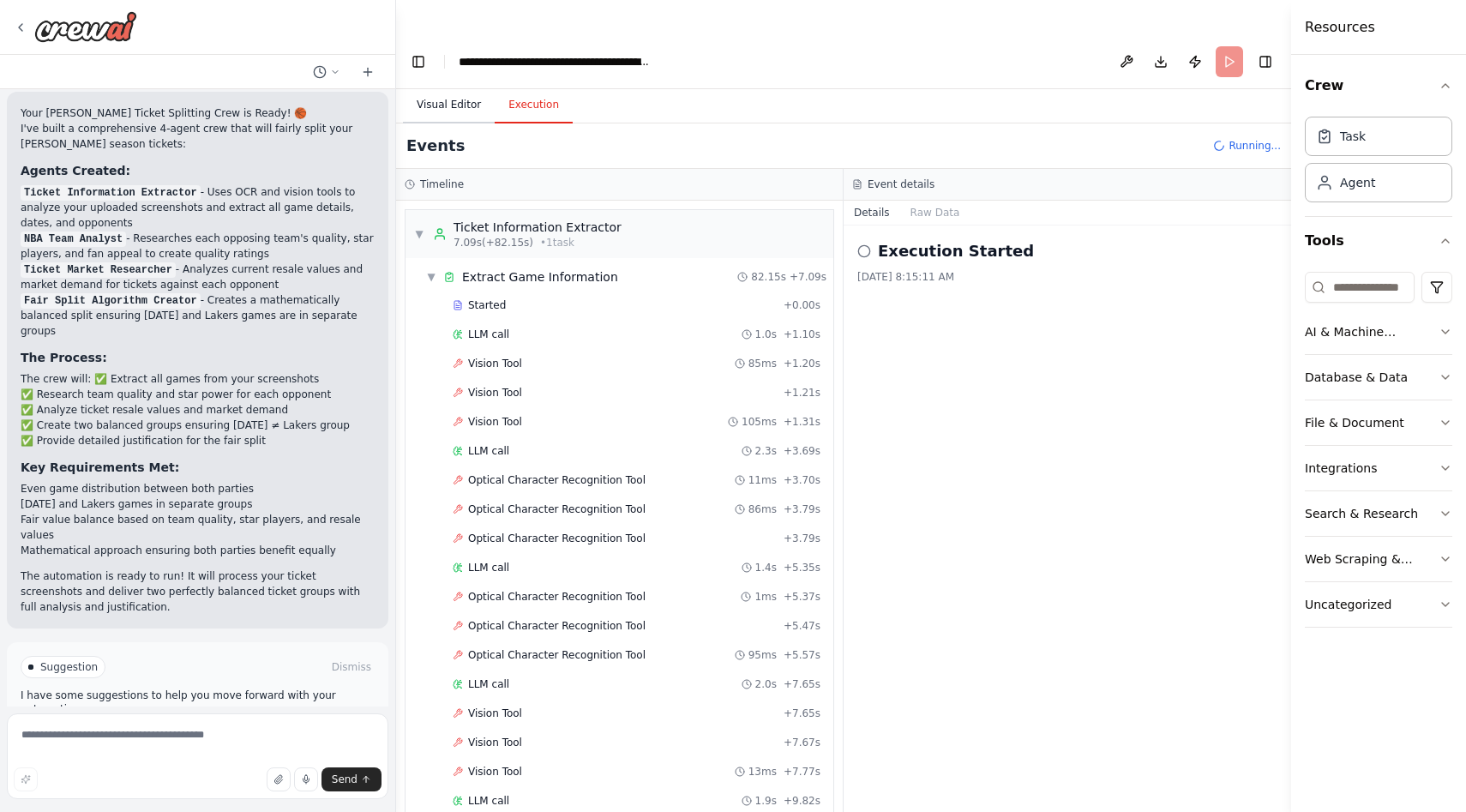
click at [476, 88] on button "Visual Editor" at bounding box center [449, 106] width 91 height 36
click at [544, 88] on button "Execution" at bounding box center [533, 106] width 78 height 36
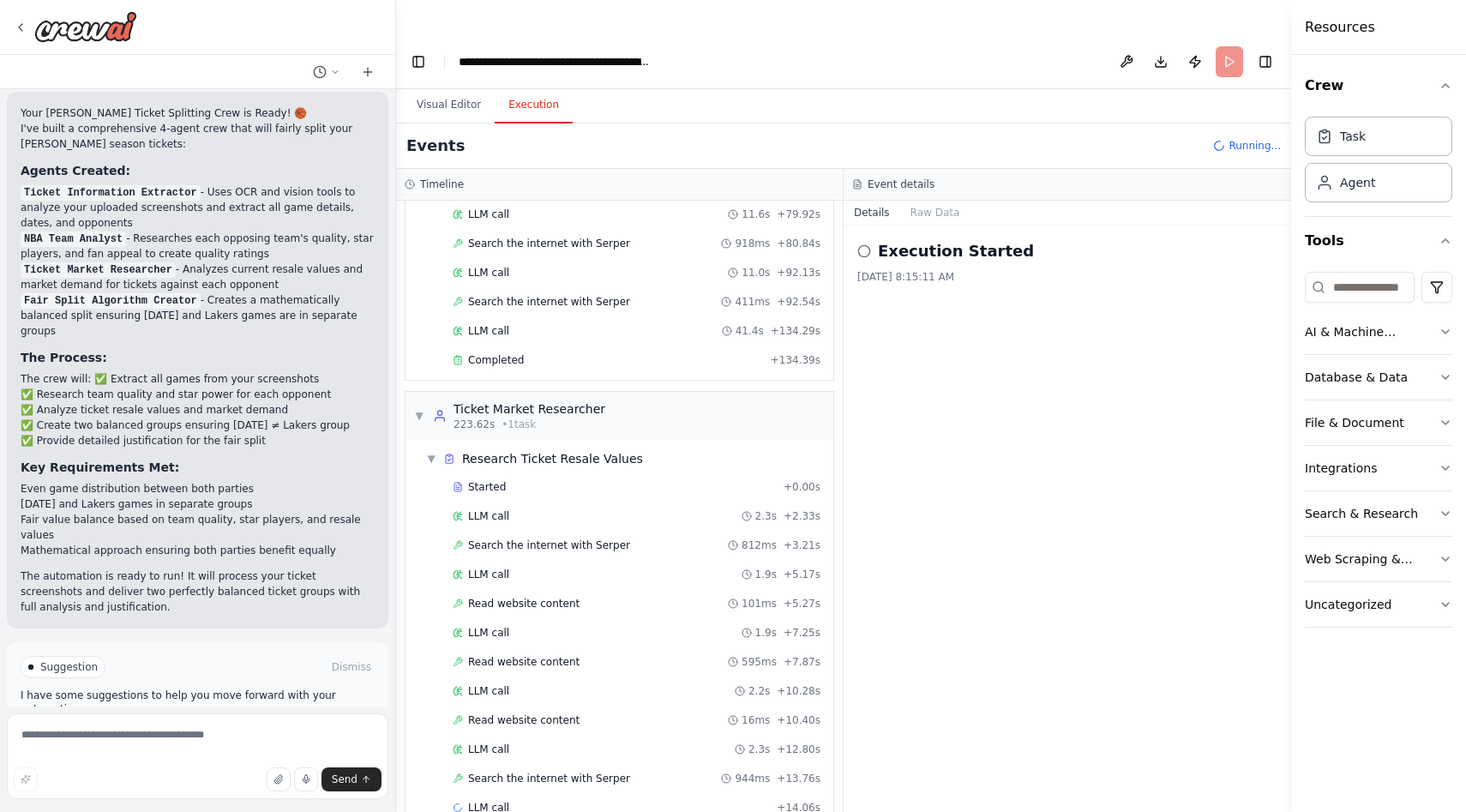
scroll to position [3570, 0]
click at [444, 88] on button "Visual Editor" at bounding box center [449, 106] width 91 height 36
click at [555, 88] on button "Execution" at bounding box center [533, 106] width 78 height 36
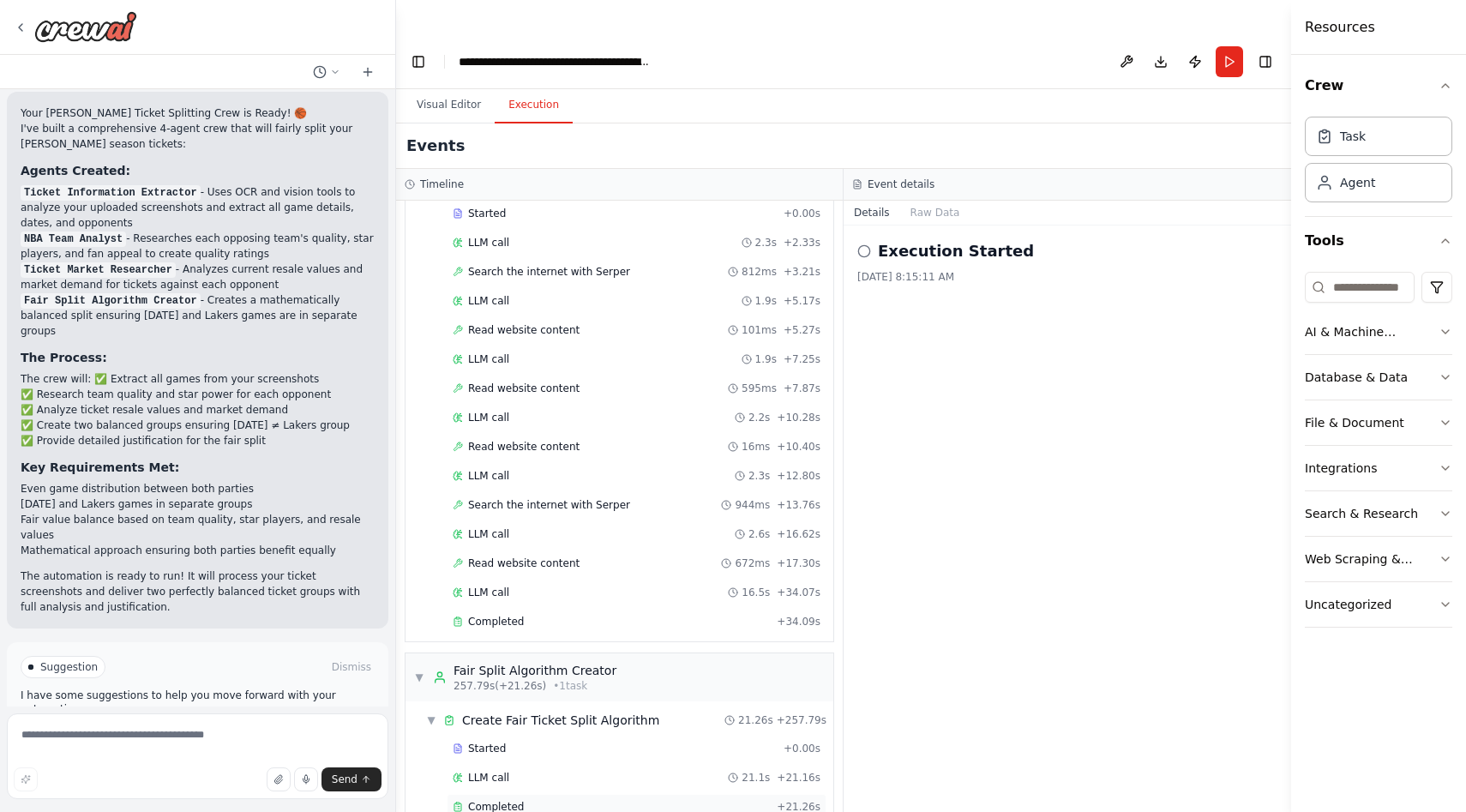
click at [682, 799] on div "Completed" at bounding box center [612, 806] width 317 height 13
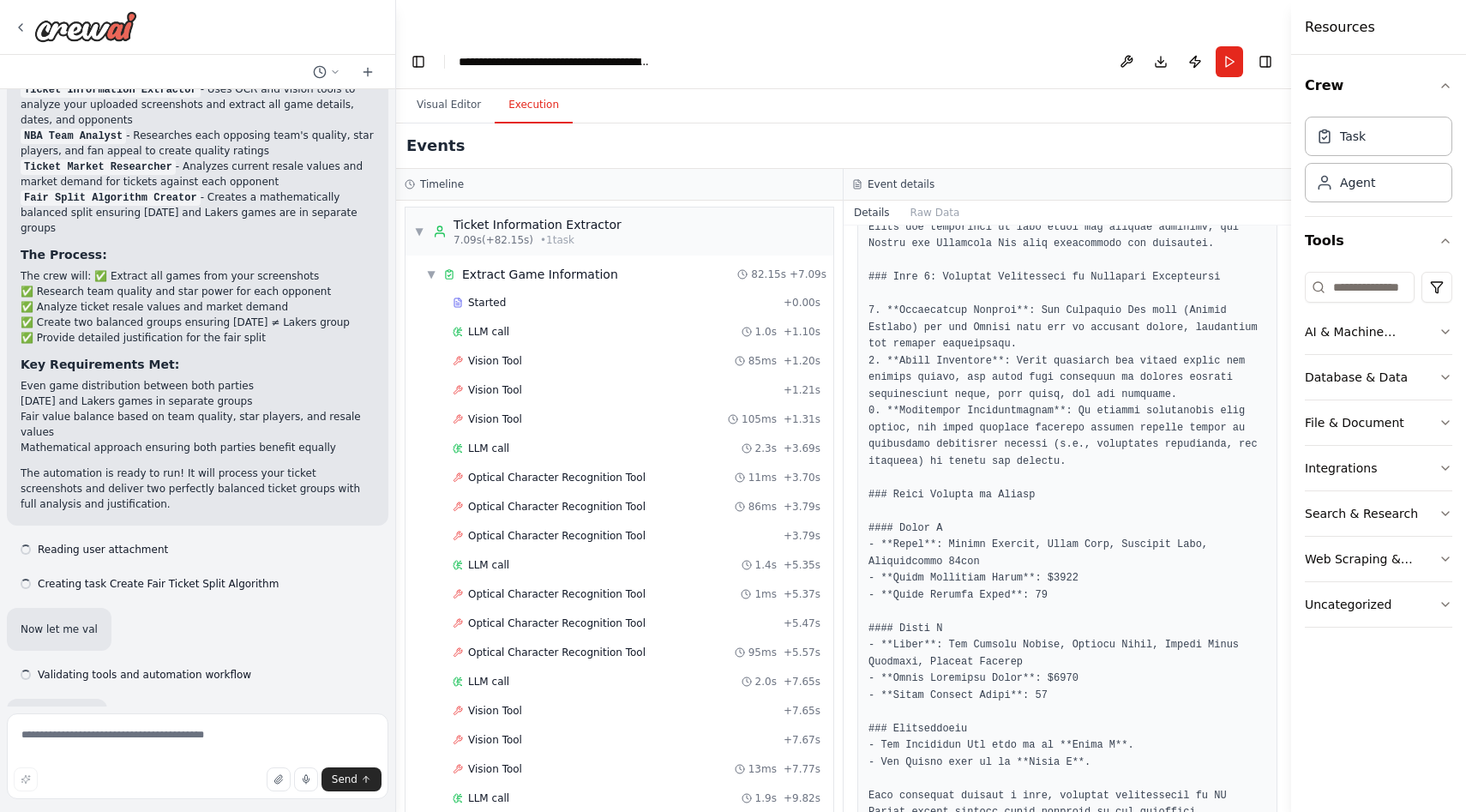
scroll to position [1371, 0]
